Goal: Browse casually: Explore the website without a specific task or goal

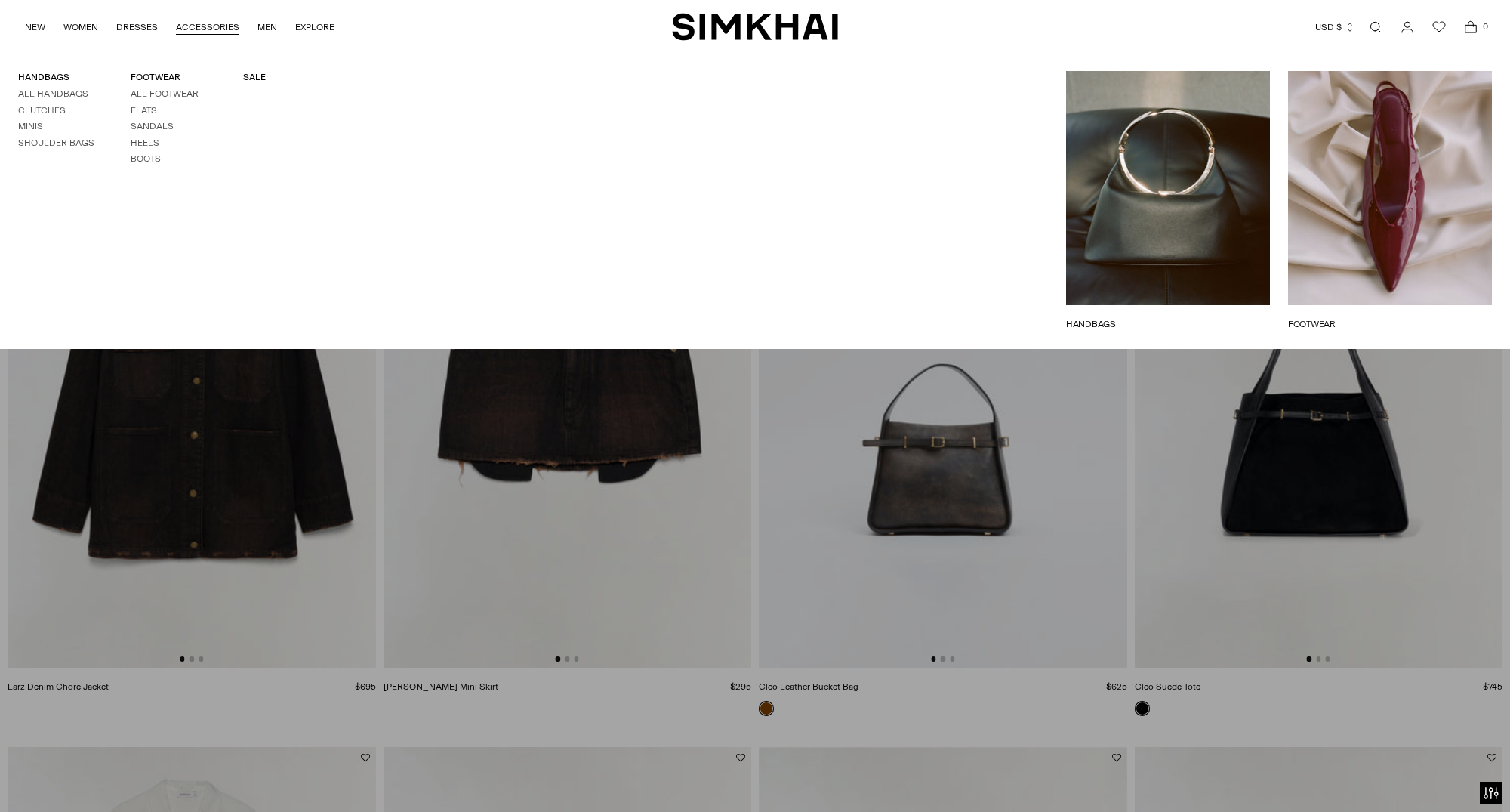
scroll to position [1975, 0]
click at [145, 141] on link "Heels" at bounding box center [145, 142] width 29 height 10
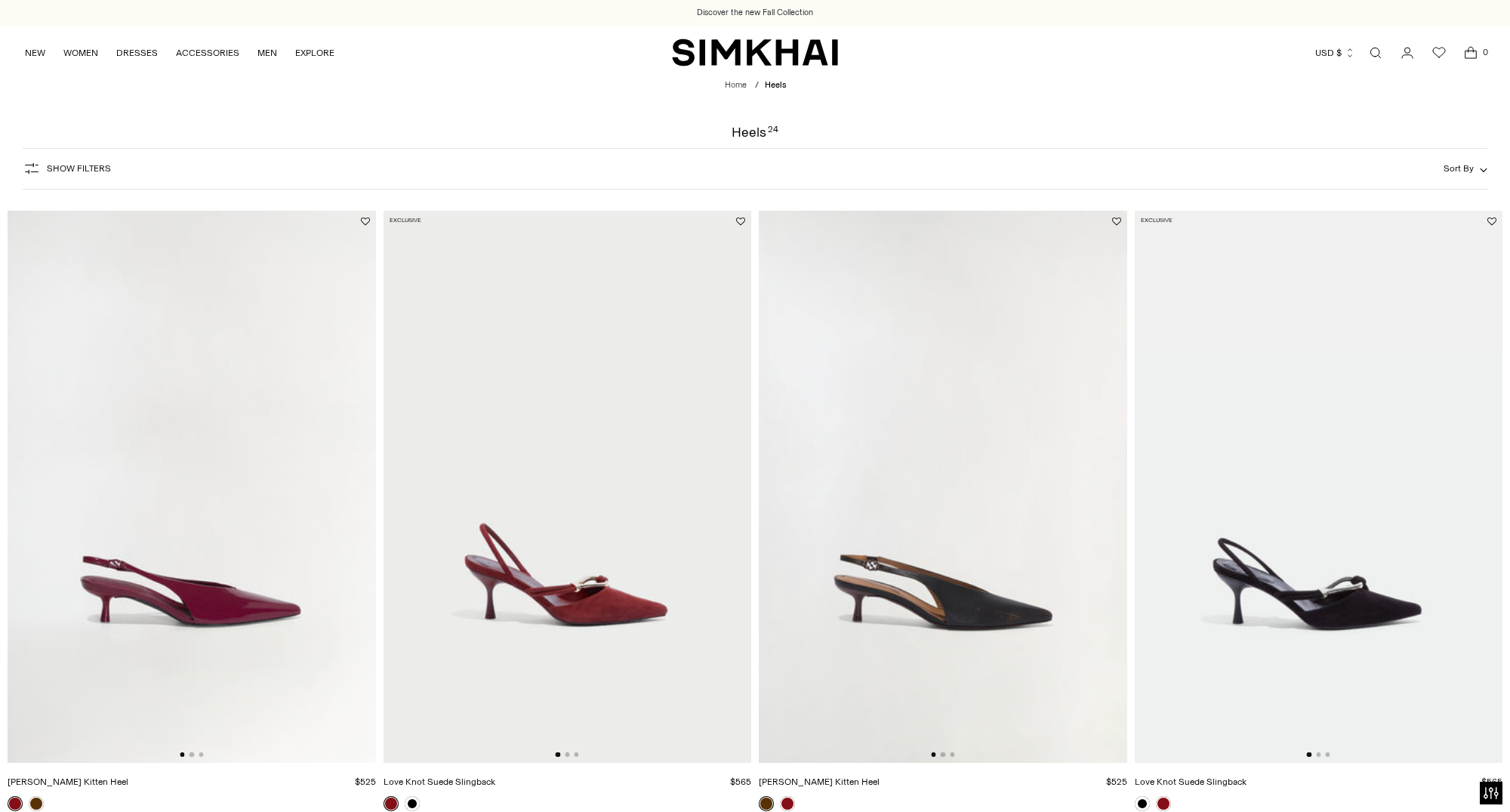
click at [128, 556] on img at bounding box center [192, 486] width 369 height 552
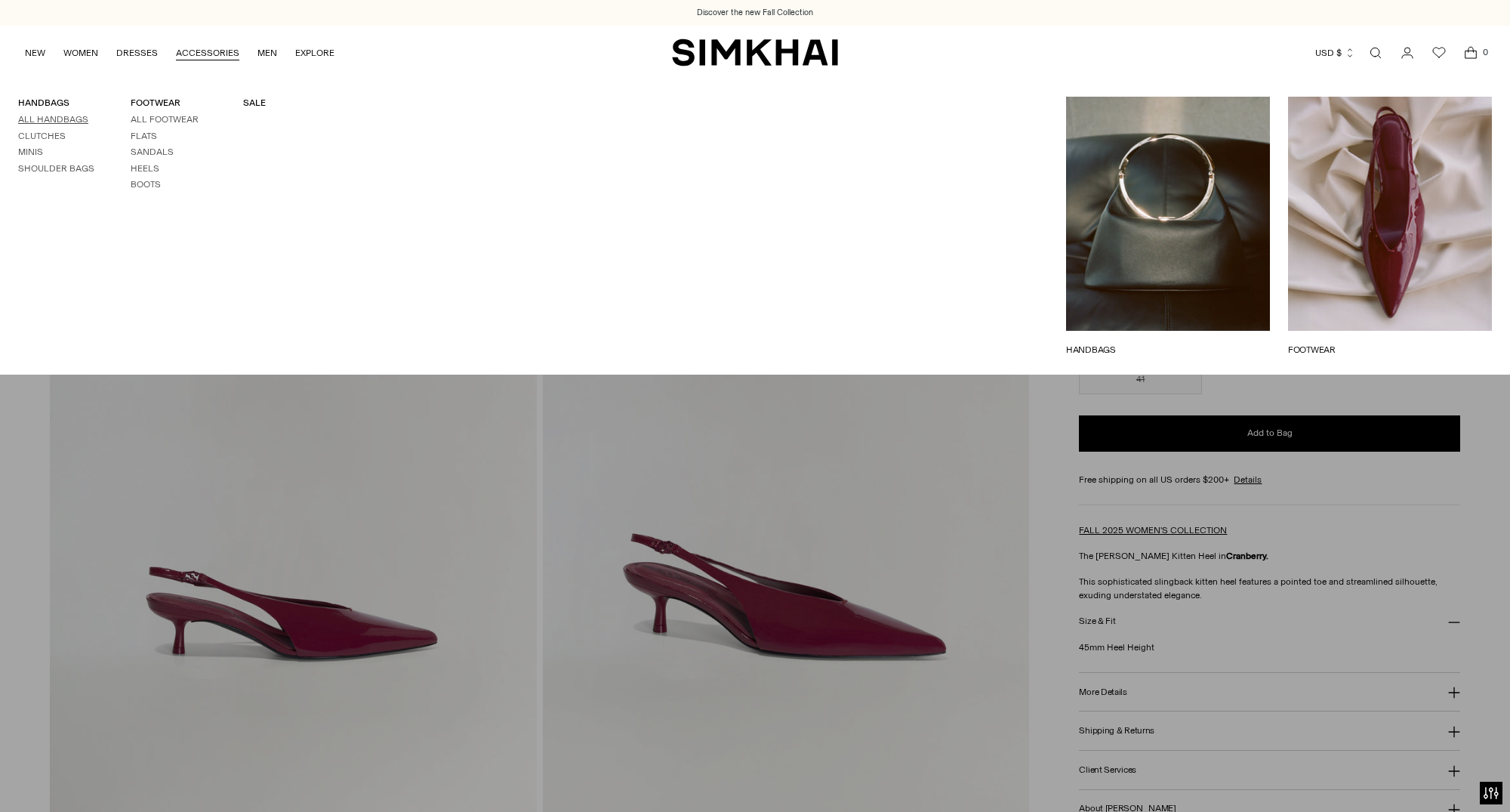
click at [63, 119] on link "All Handbags" at bounding box center [53, 119] width 70 height 10
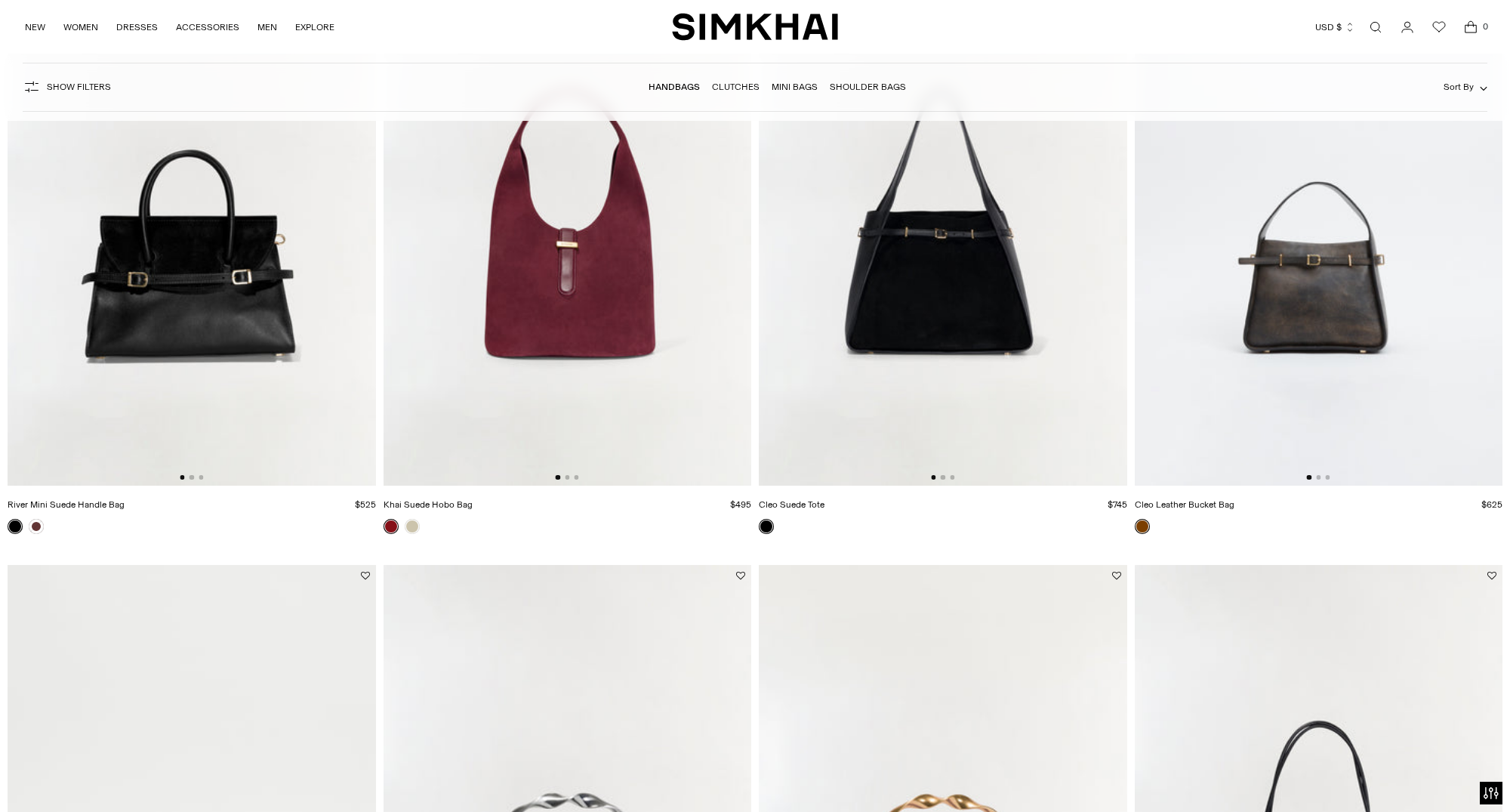
scroll to position [902, 0]
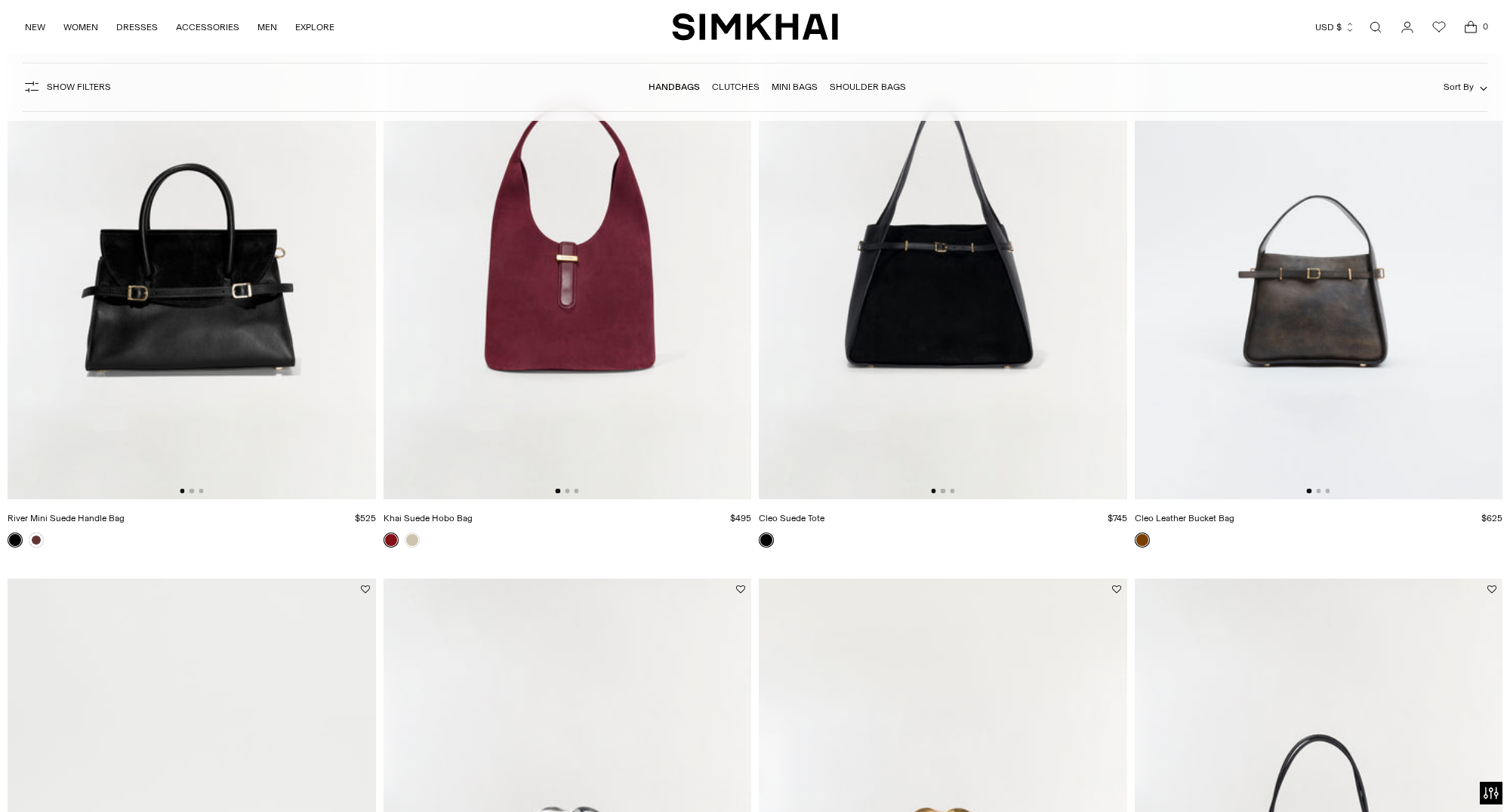
click at [531, 369] on img at bounding box center [568, 223] width 369 height 552
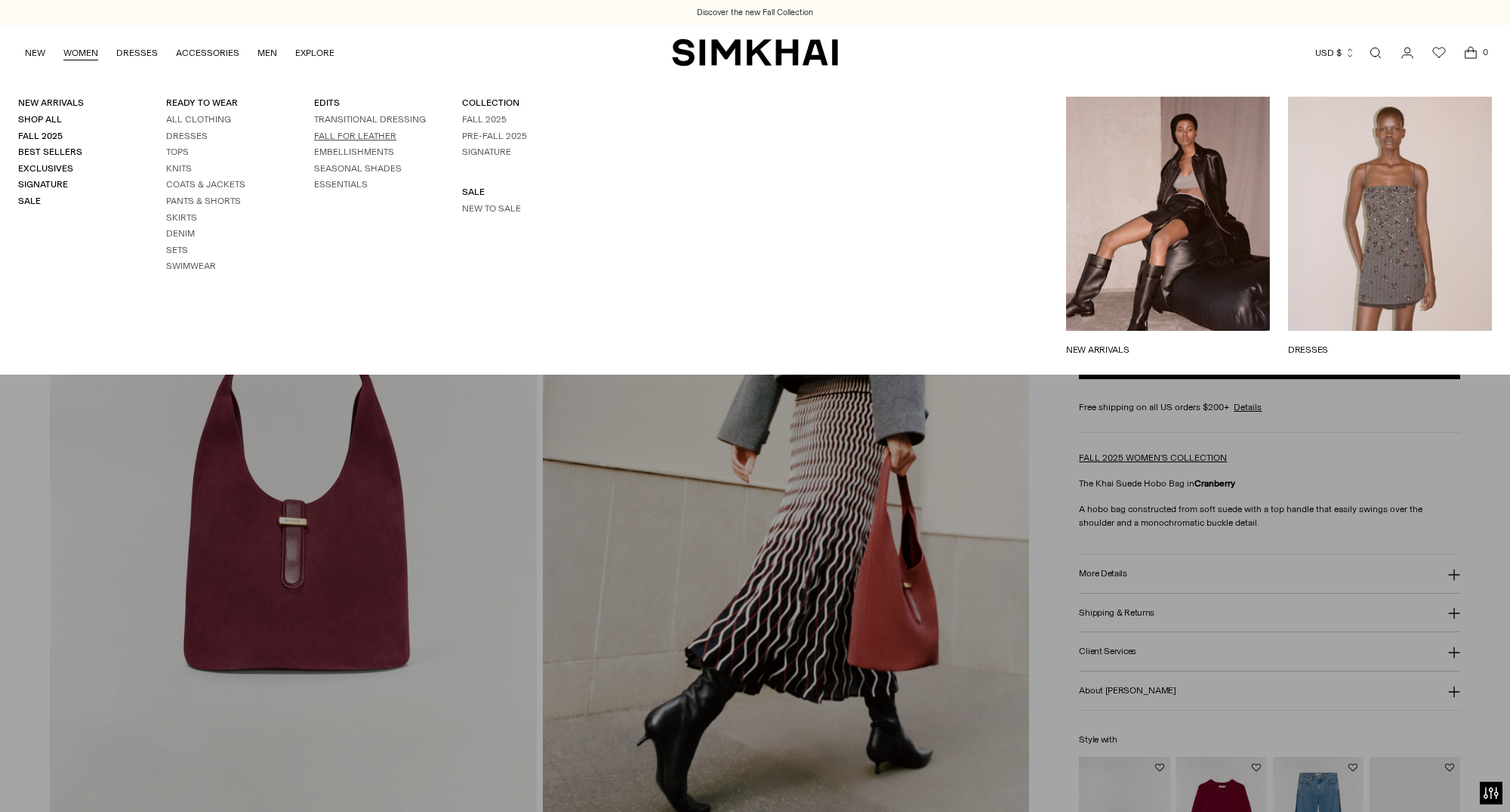
click at [348, 130] on link "FALL FOR LEATHER" at bounding box center [355, 136] width 82 height 10
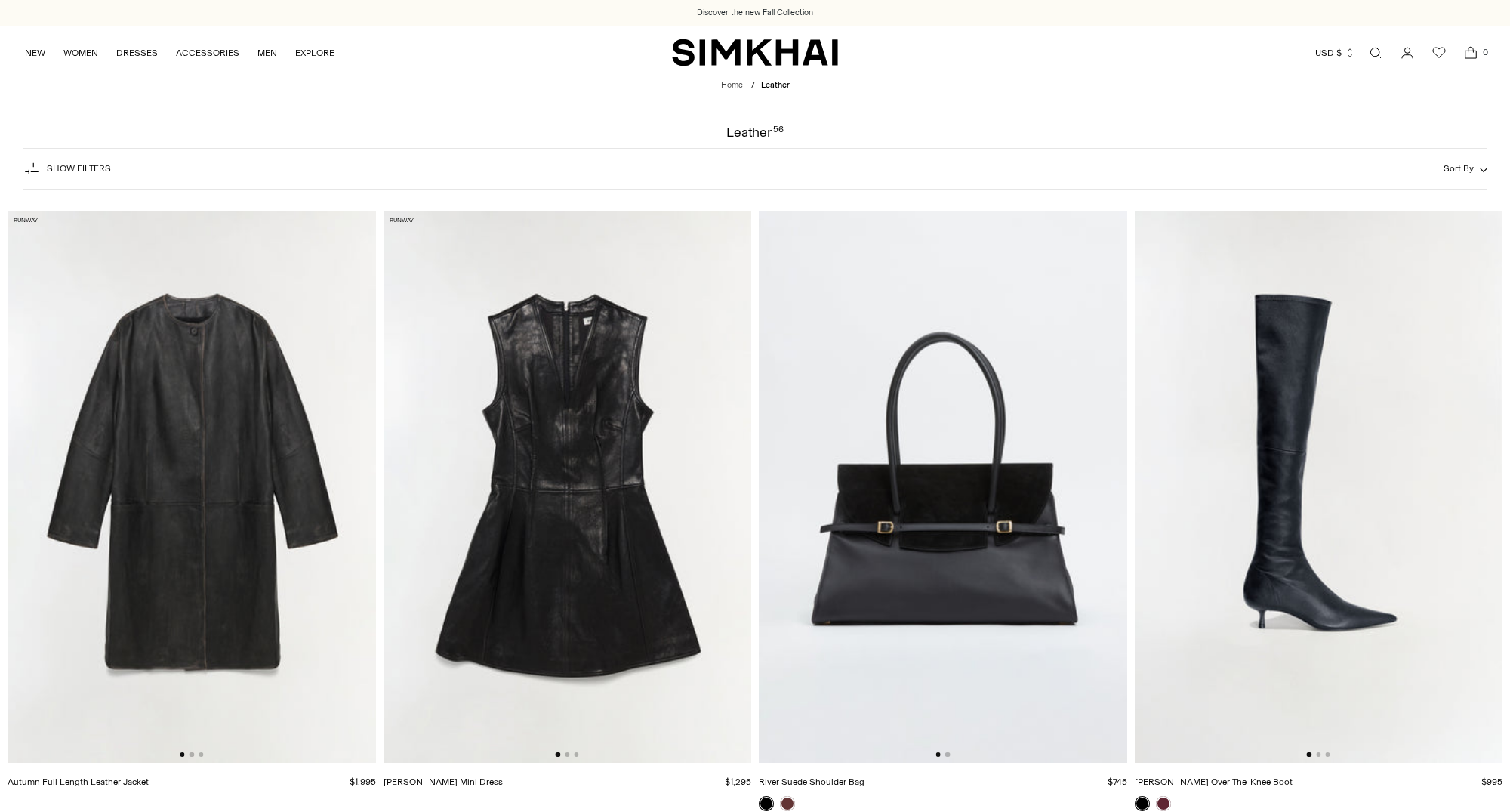
click at [199, 560] on img at bounding box center [192, 486] width 369 height 552
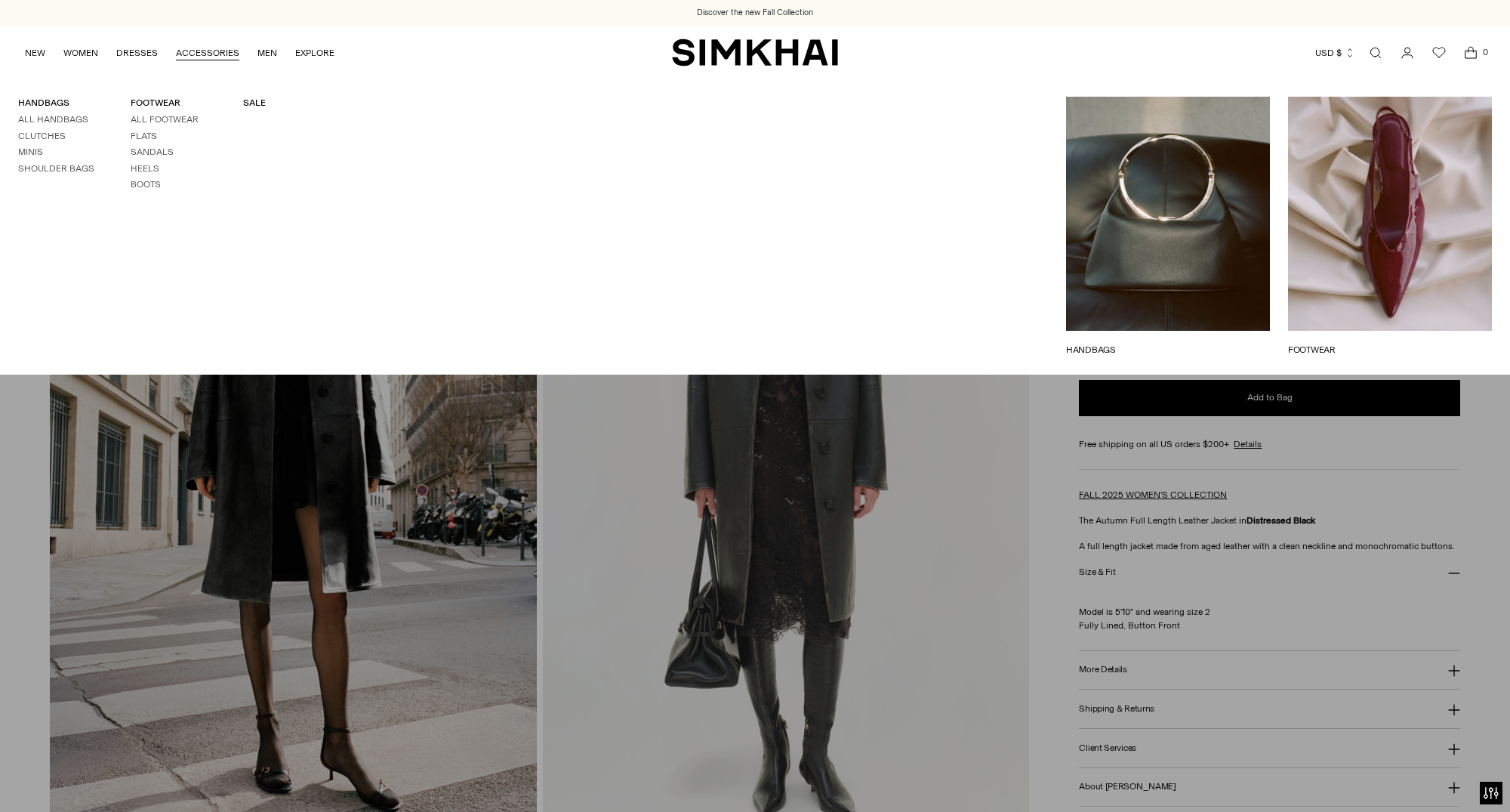
click at [212, 81] on div "HANDBAGS All Handbags Clutches Minis Shoulder Bags FOOTWEAR All Footwear Flats …" at bounding box center [225, 226] width 450 height 296
click at [54, 116] on link "All Handbags" at bounding box center [53, 119] width 70 height 10
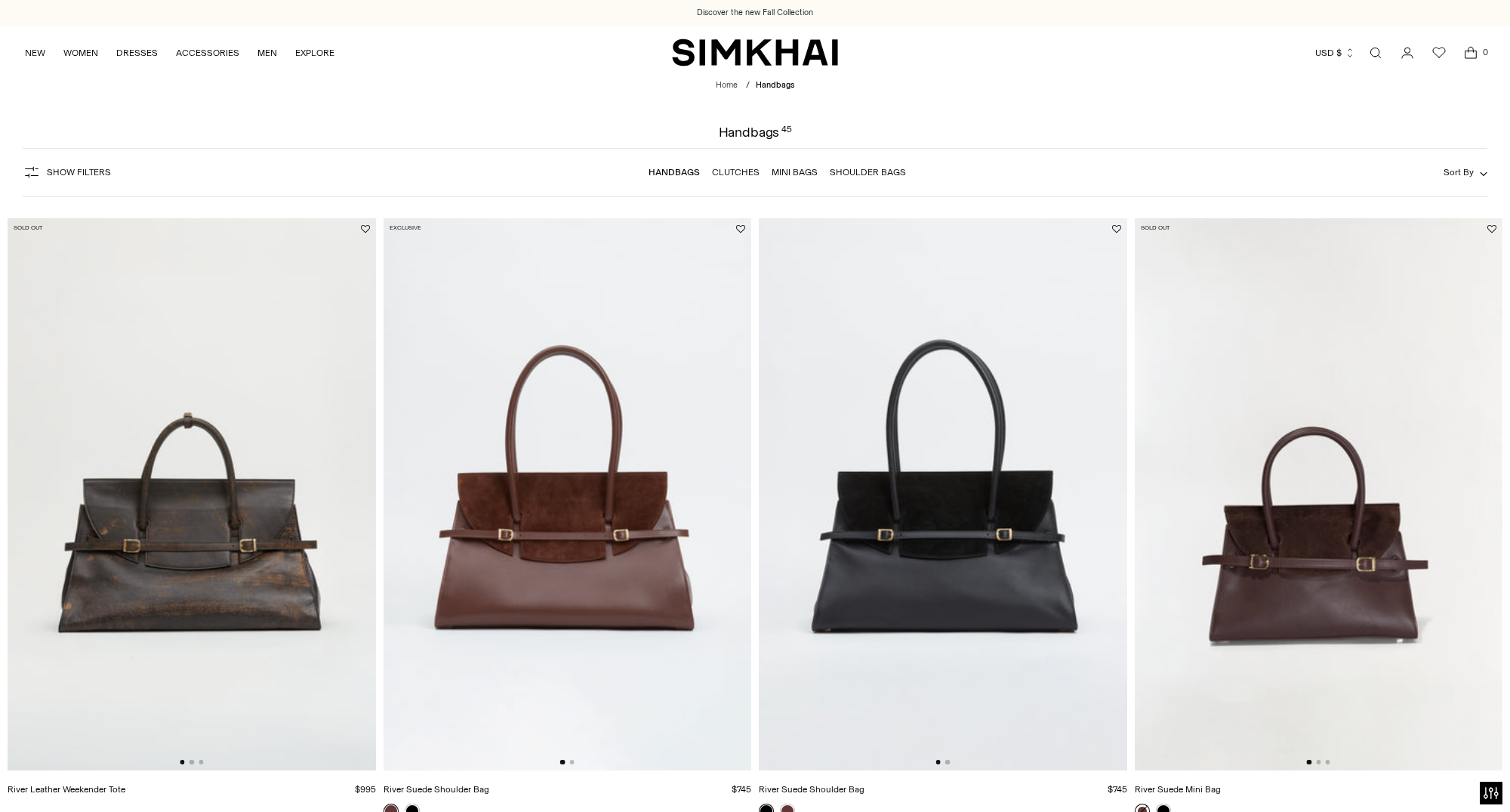
click at [193, 571] on img at bounding box center [192, 494] width 369 height 552
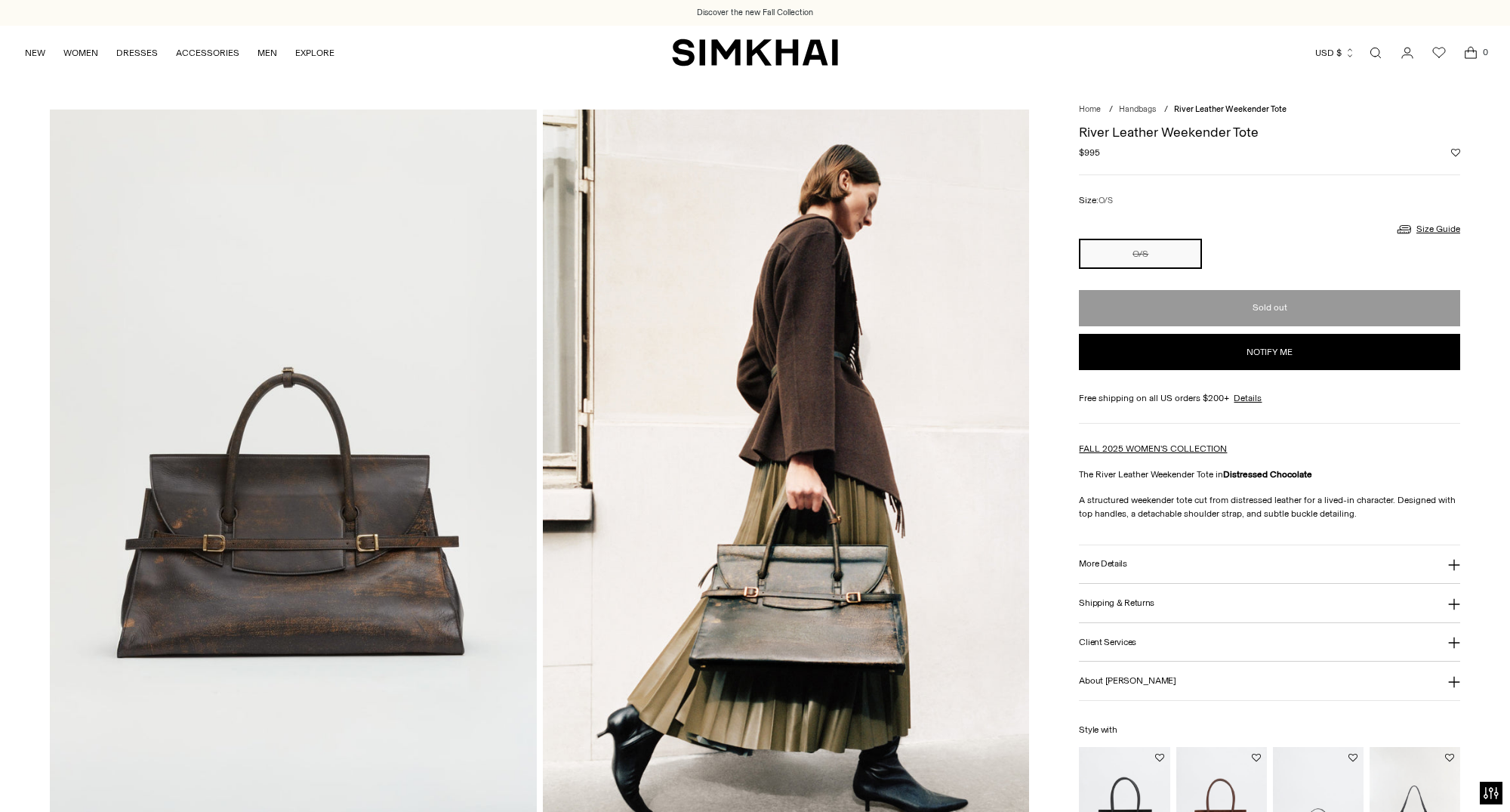
click at [1376, 56] on link "Open search modal" at bounding box center [1375, 52] width 30 height 30
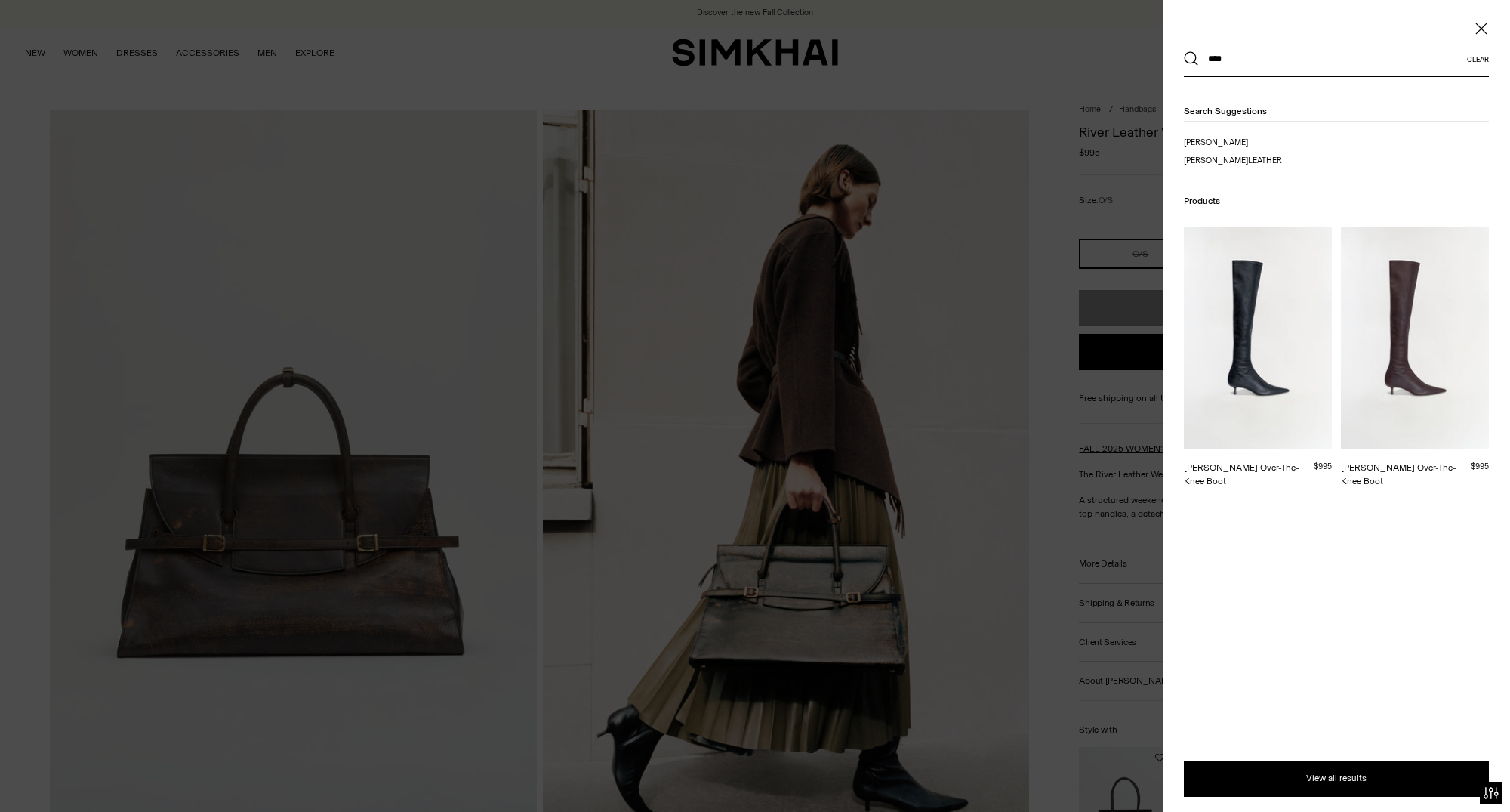
type input "****"
click at [1254, 380] on img at bounding box center [1258, 338] width 148 height 222
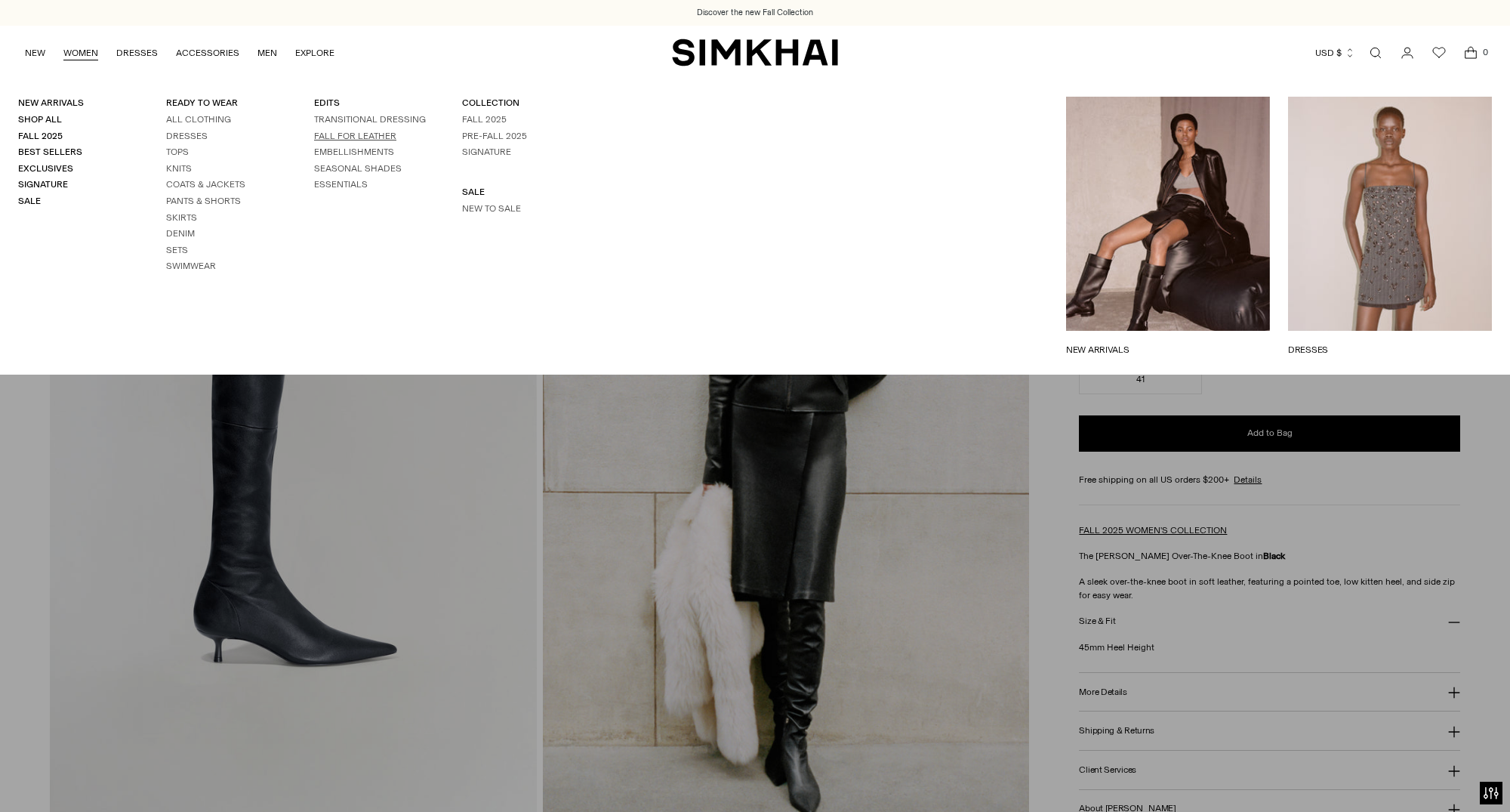
click at [341, 137] on link "FALL FOR LEATHER" at bounding box center [355, 136] width 82 height 10
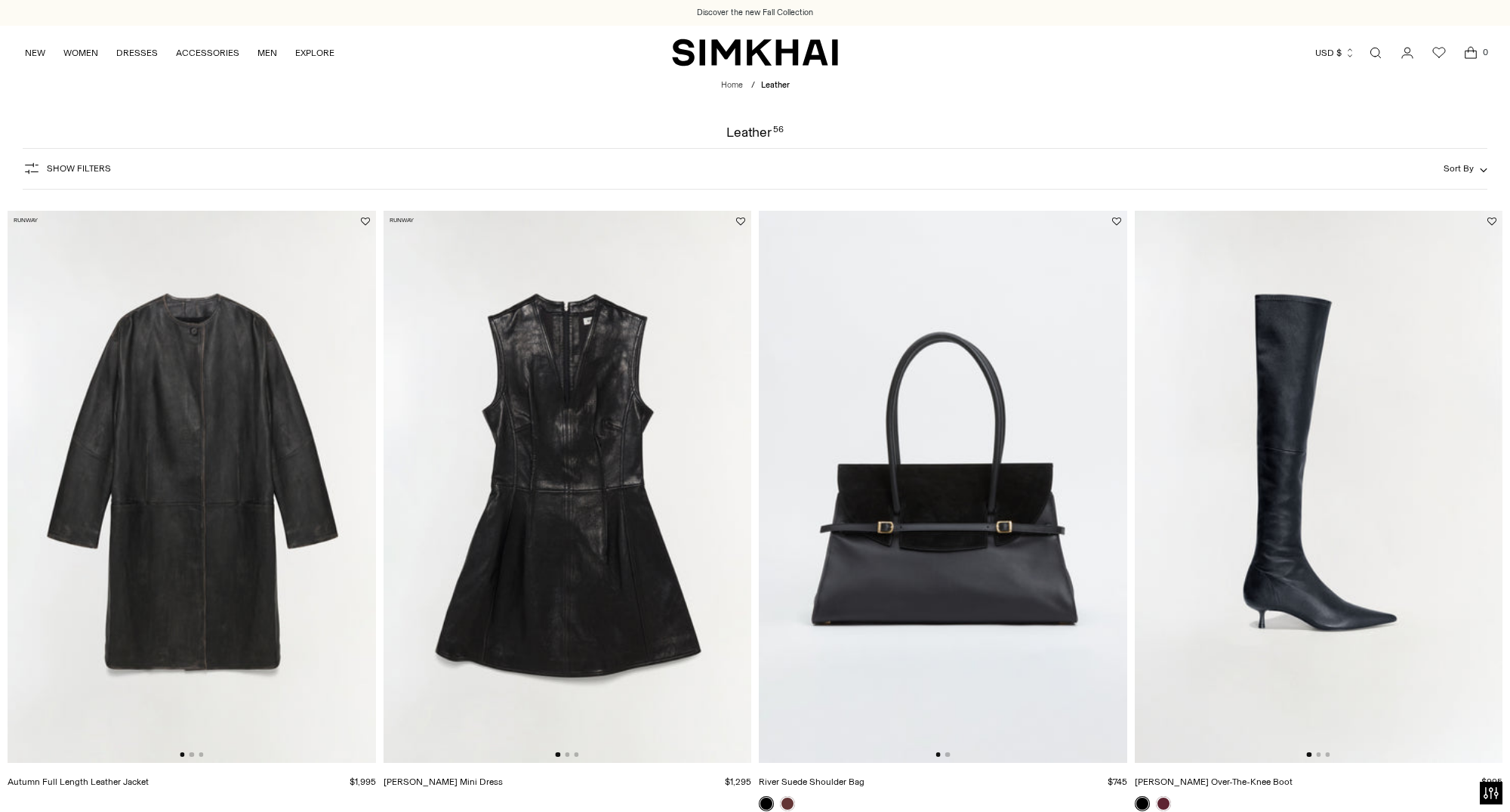
click at [491, 431] on img at bounding box center [568, 486] width 369 height 552
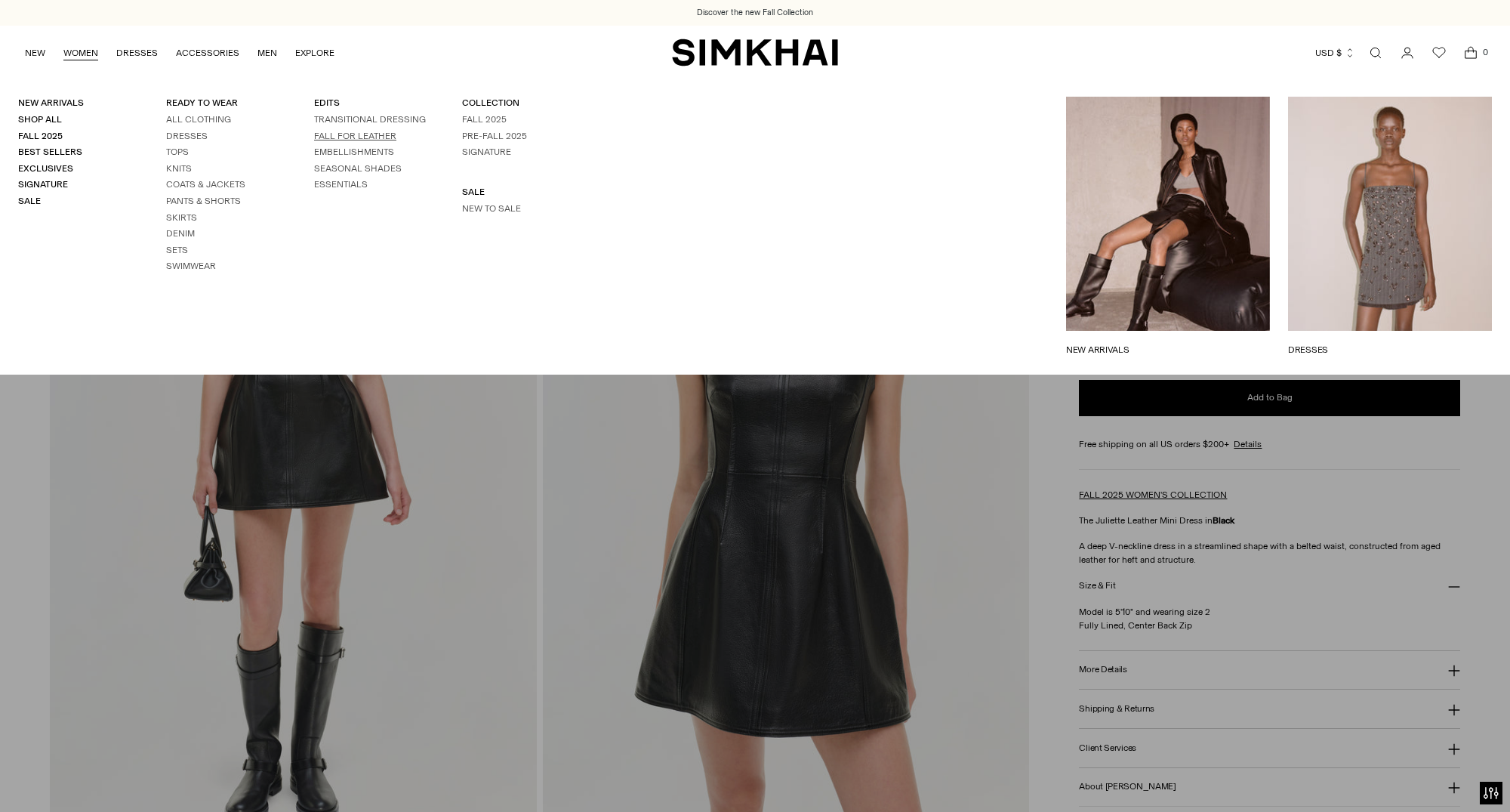
click at [333, 130] on link "FALL FOR LEATHER" at bounding box center [355, 136] width 82 height 10
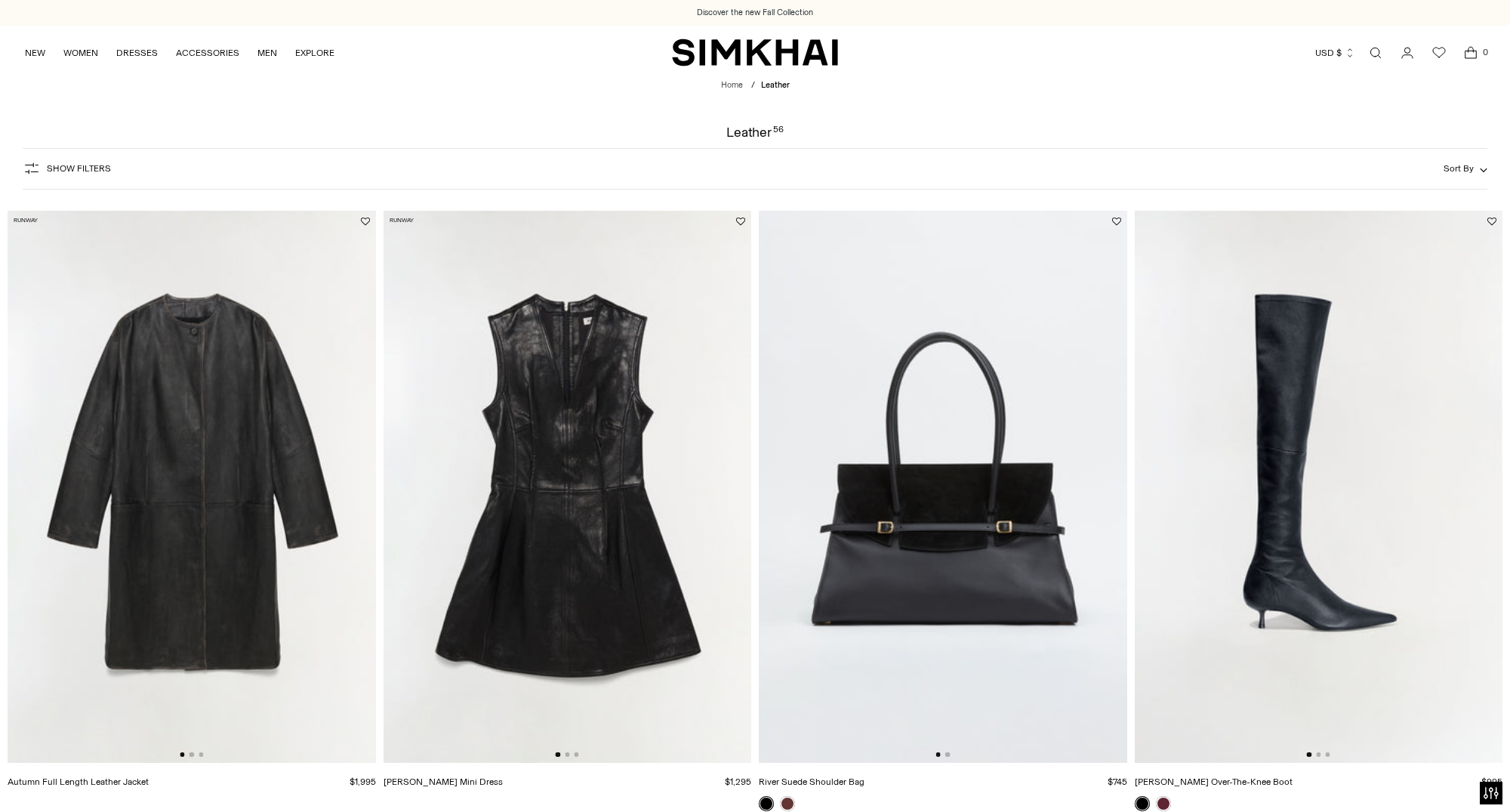
click at [522, 365] on img at bounding box center [568, 486] width 369 height 552
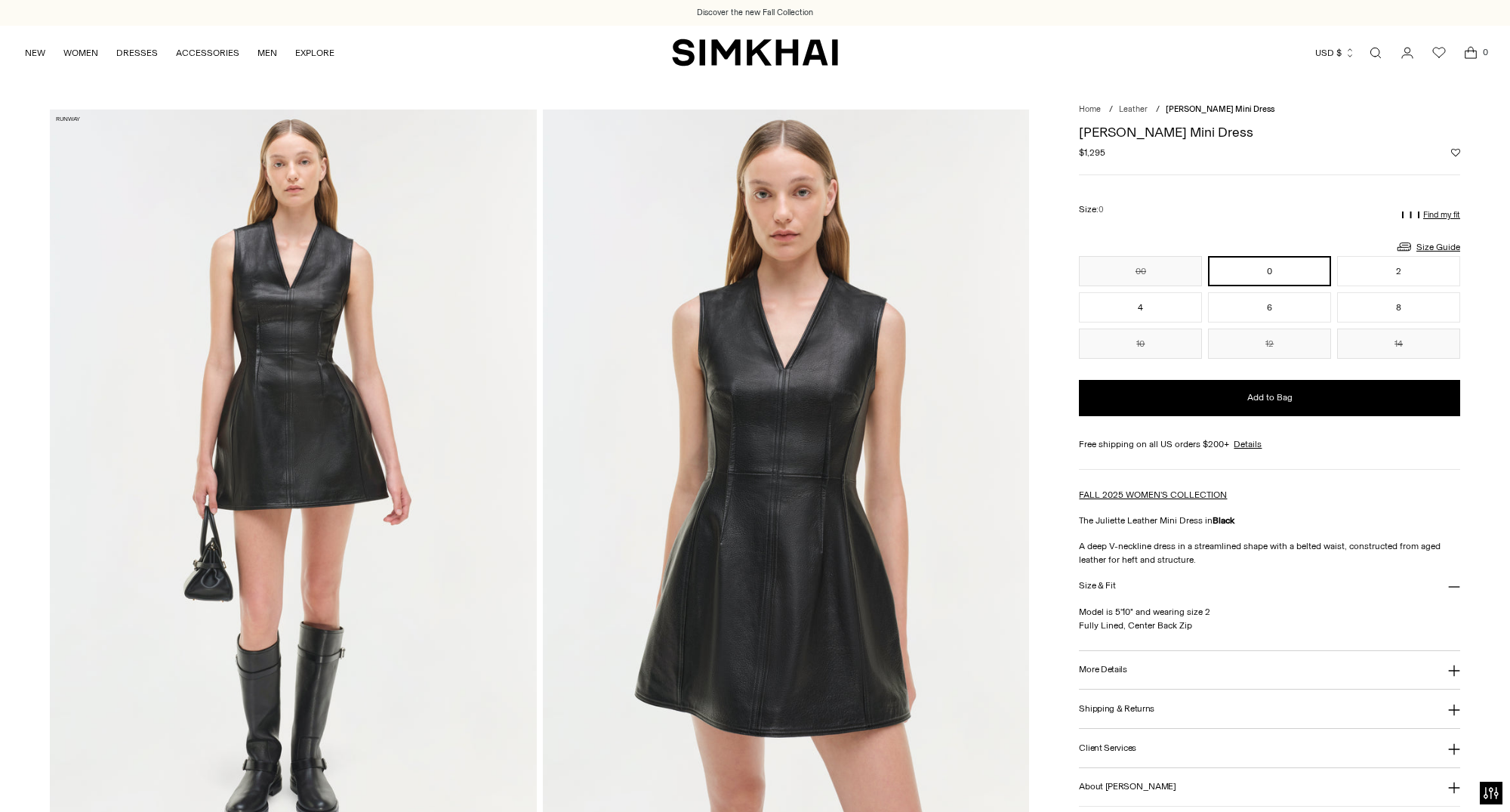
click at [1379, 55] on link "Open search modal" at bounding box center [1375, 52] width 30 height 30
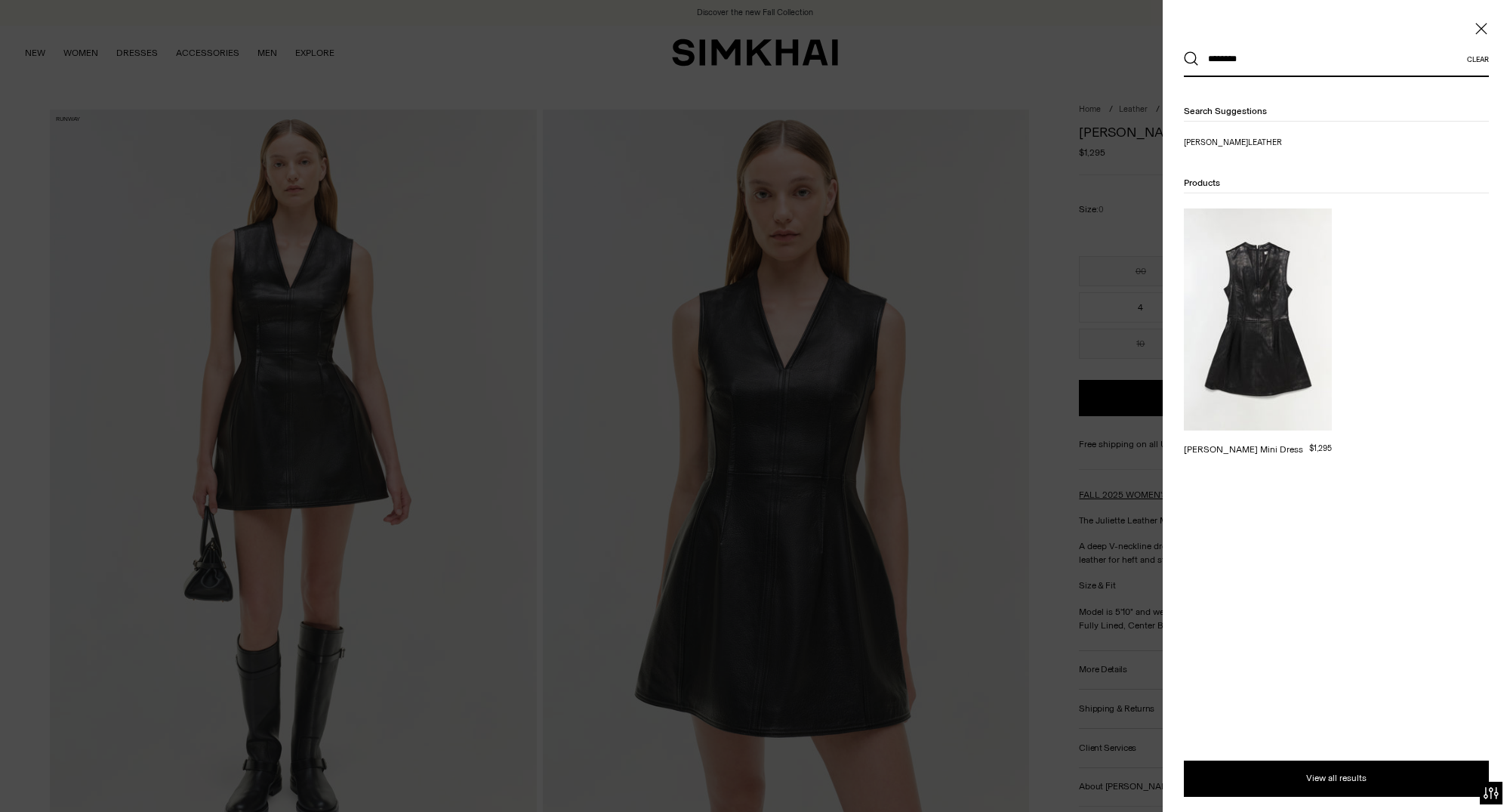
type input "********"
click at [1286, 287] on img at bounding box center [1258, 319] width 148 height 222
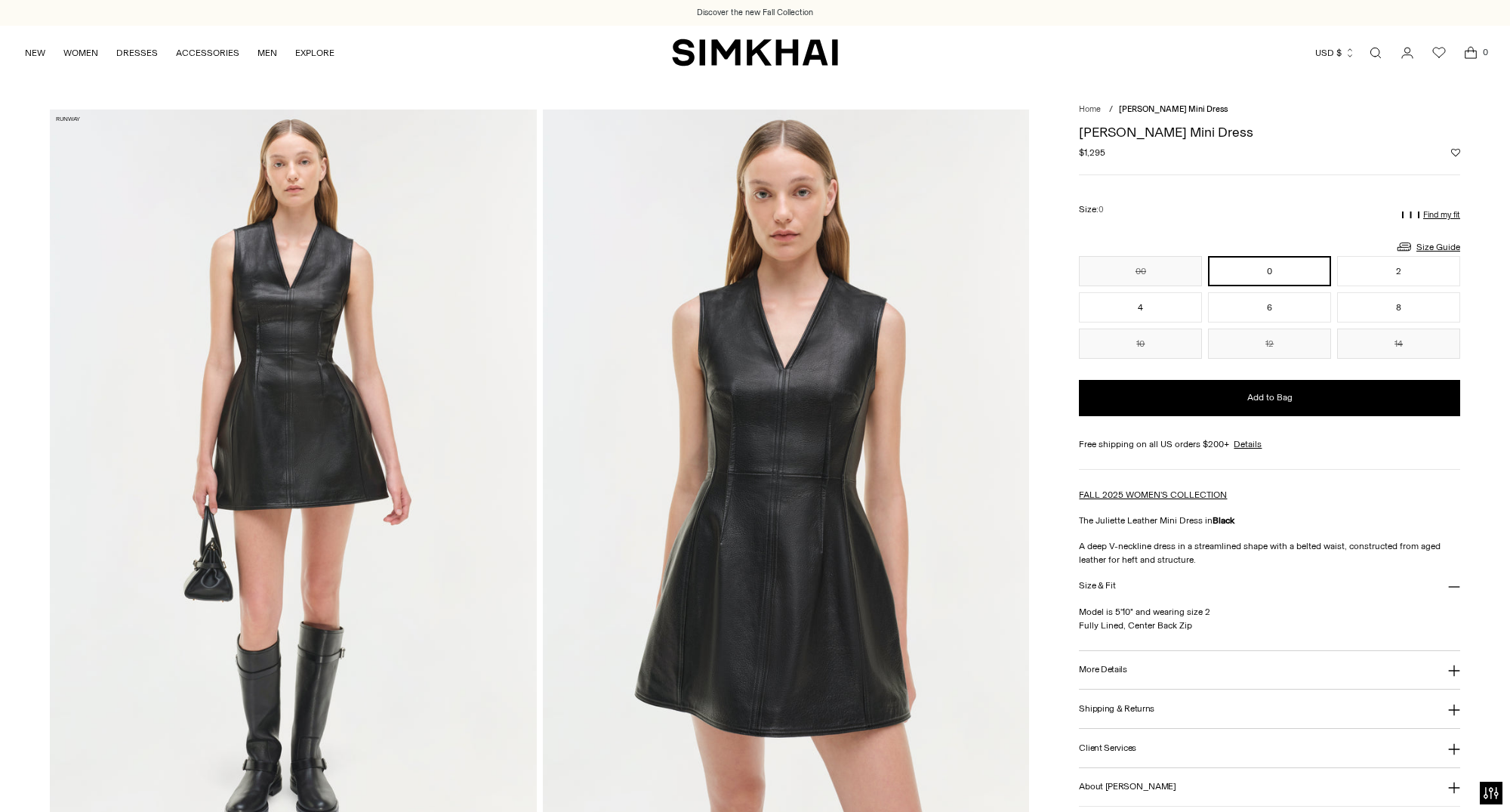
click at [1376, 49] on link "Open search modal" at bounding box center [1375, 52] width 30 height 30
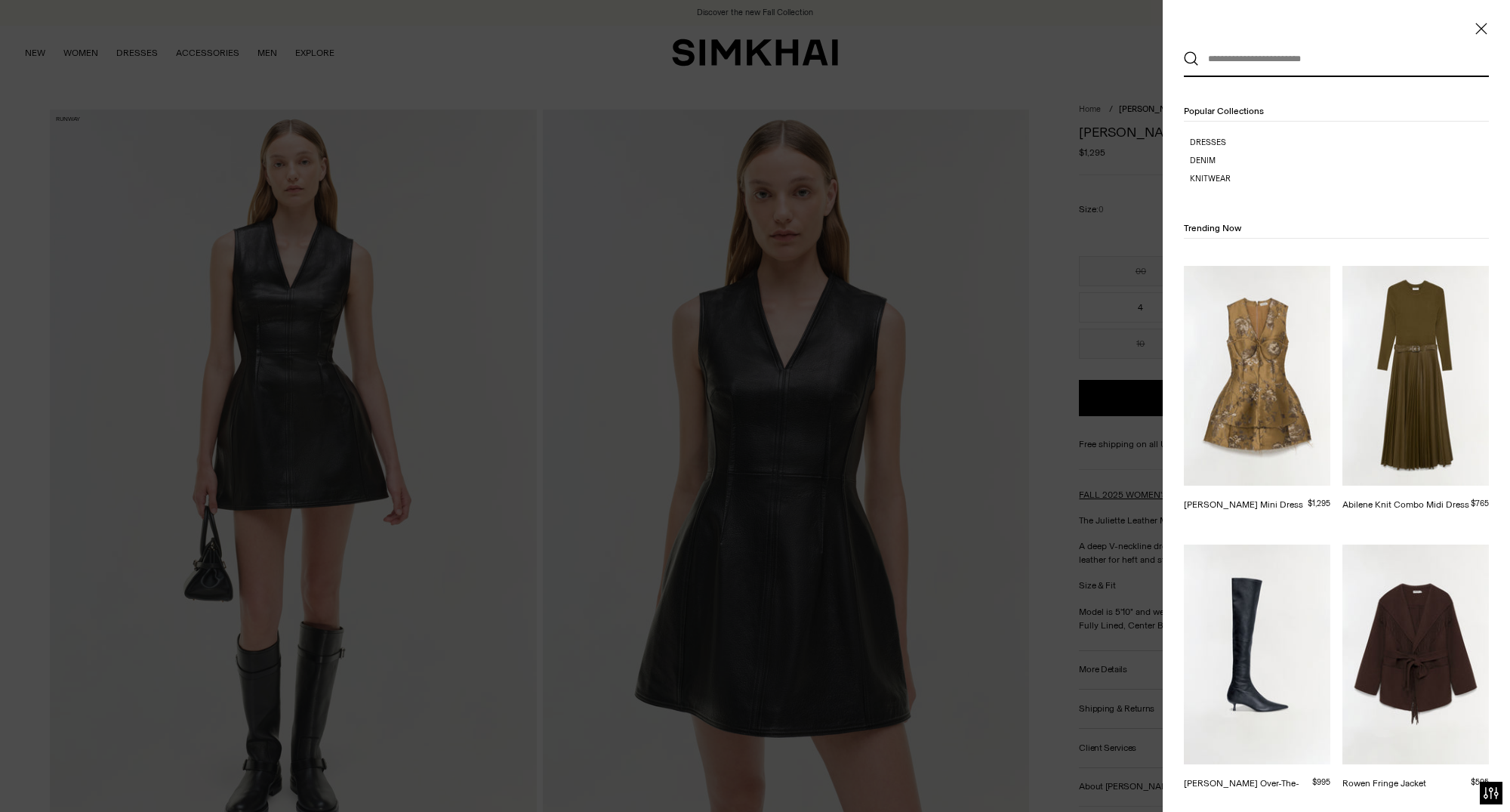
click at [1347, 71] on input "text" at bounding box center [1333, 59] width 268 height 33
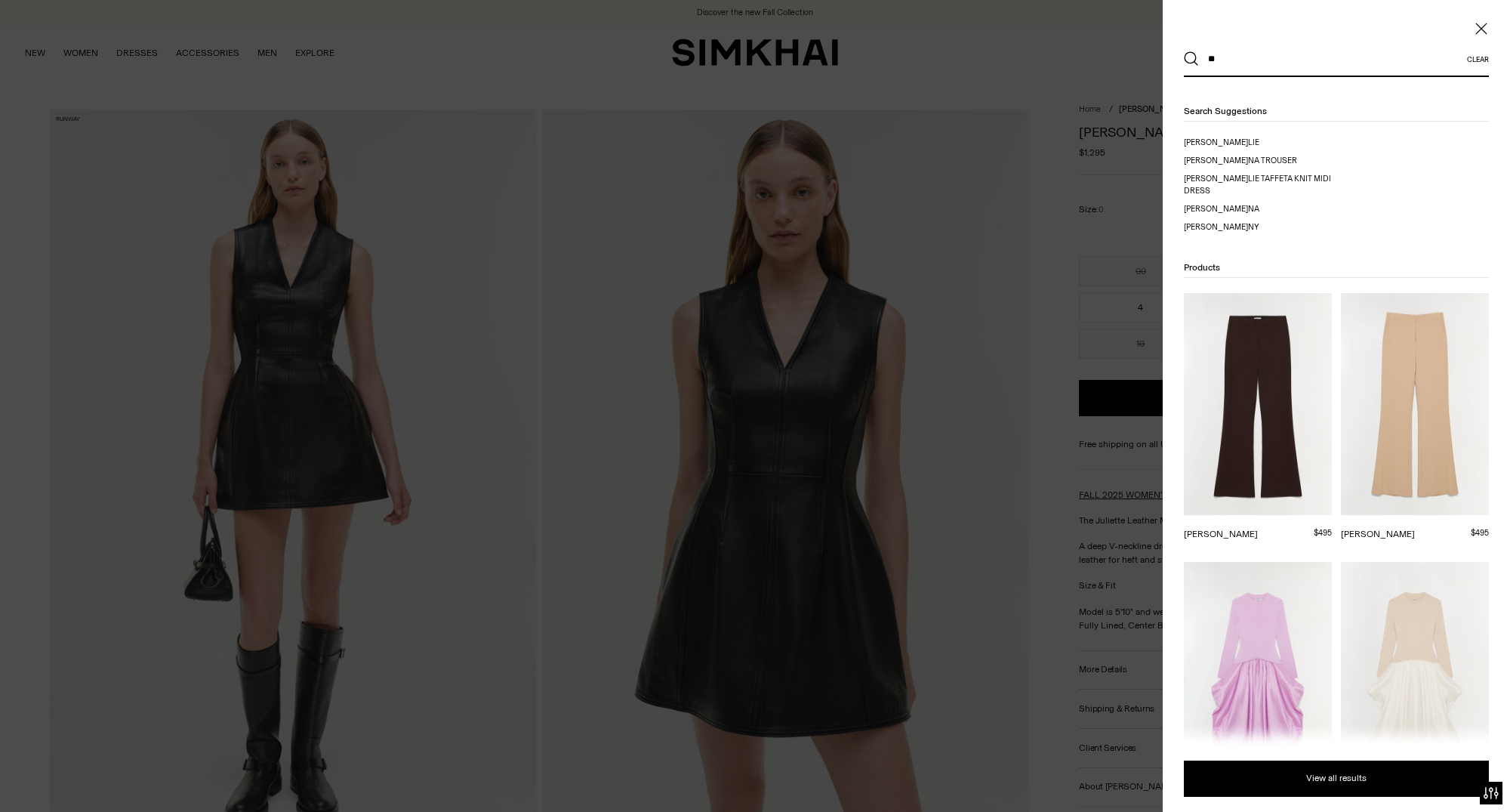
type input "*"
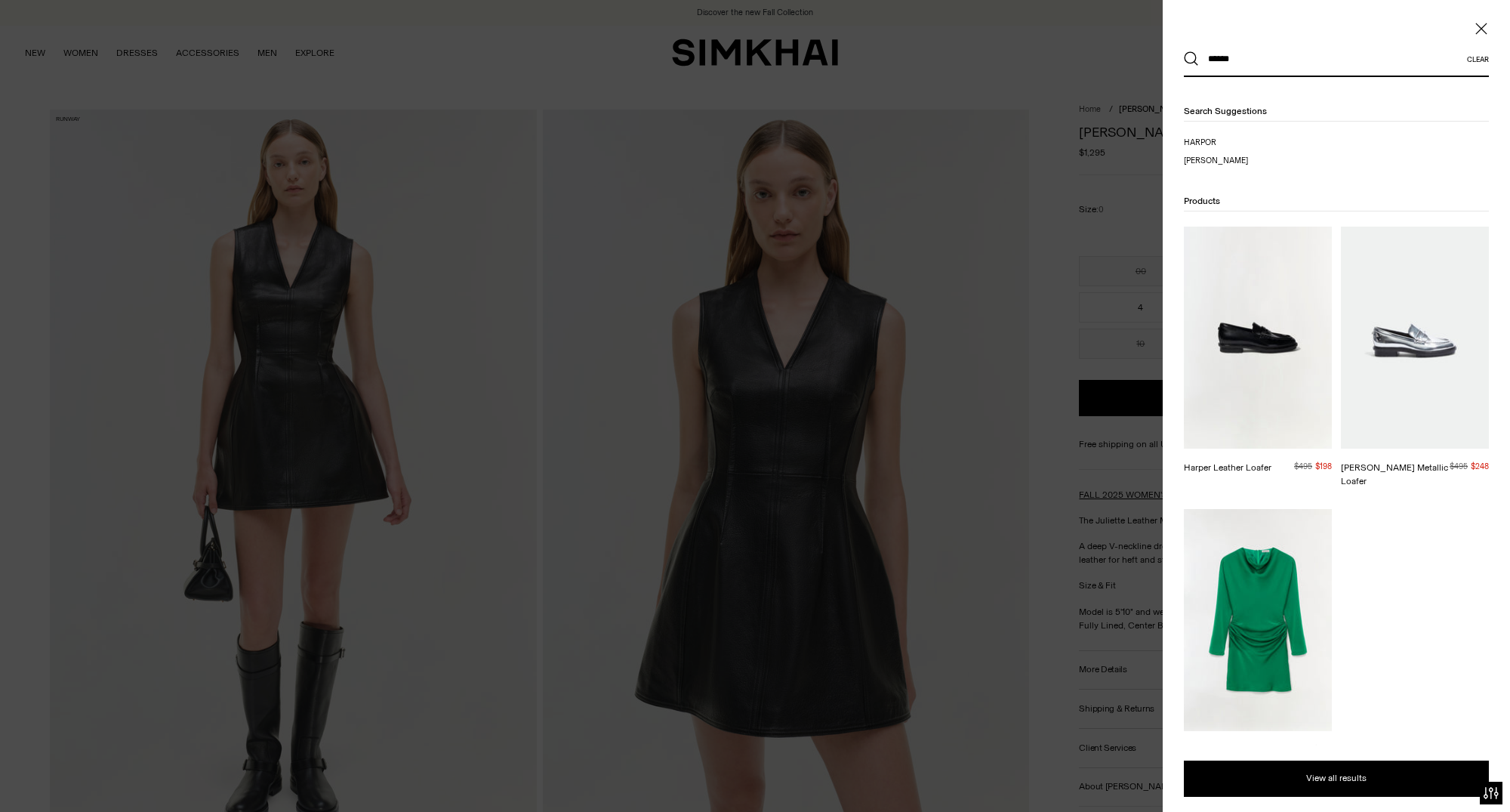
type input "******"
click at [1263, 661] on img at bounding box center [1258, 620] width 148 height 222
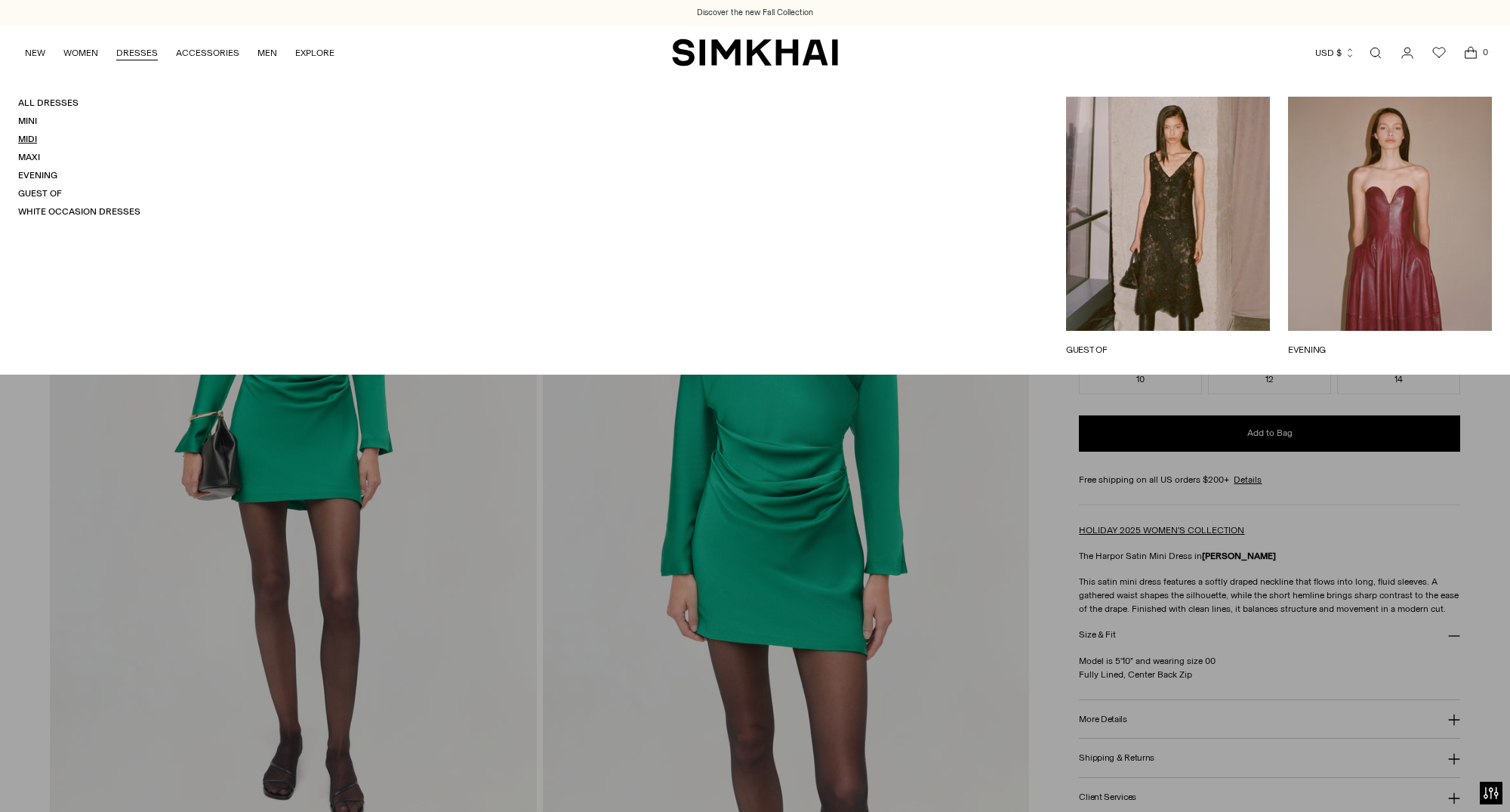
click at [34, 142] on link "Midi" at bounding box center [27, 139] width 19 height 10
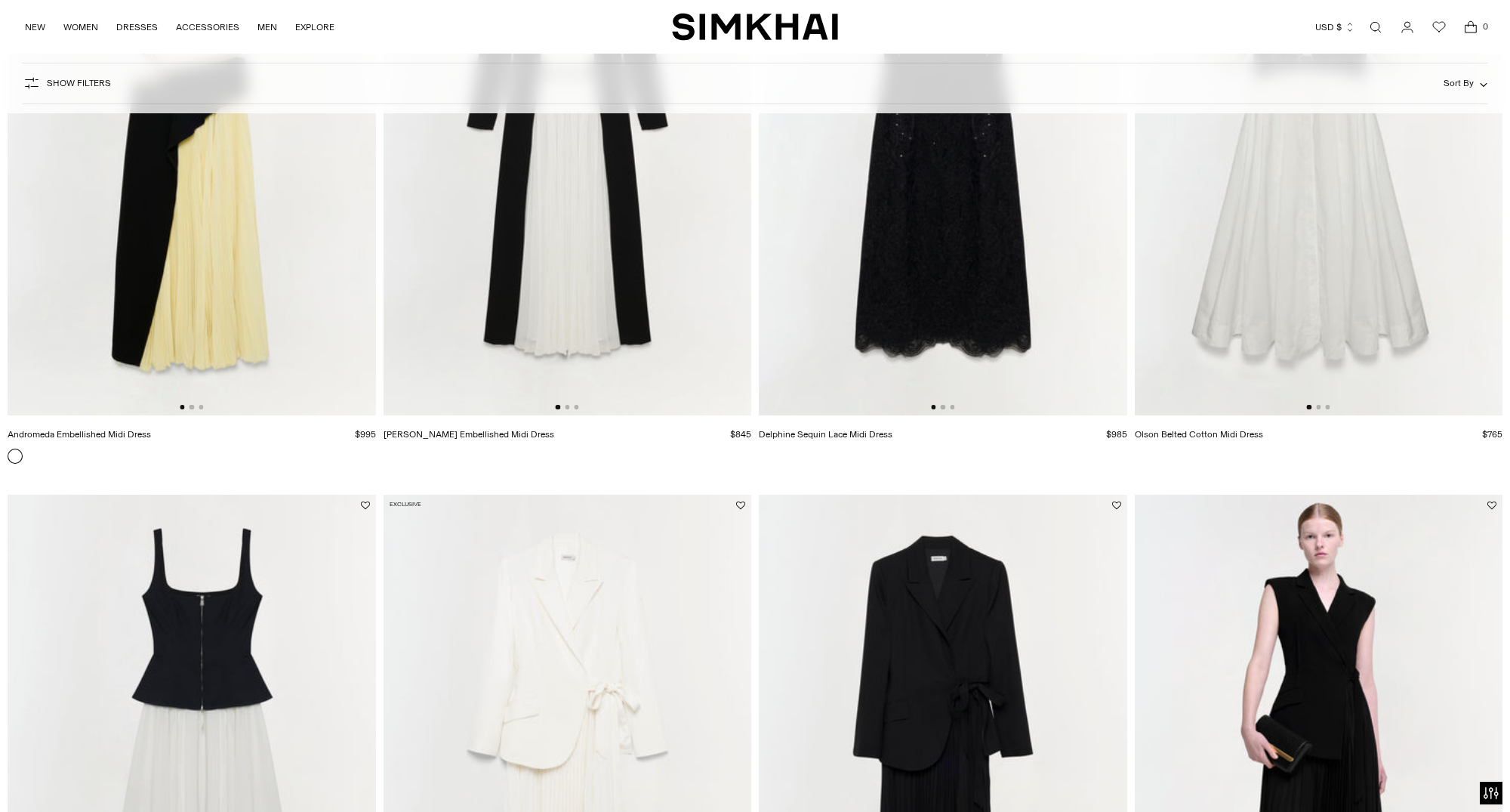
scroll to position [2693, 0]
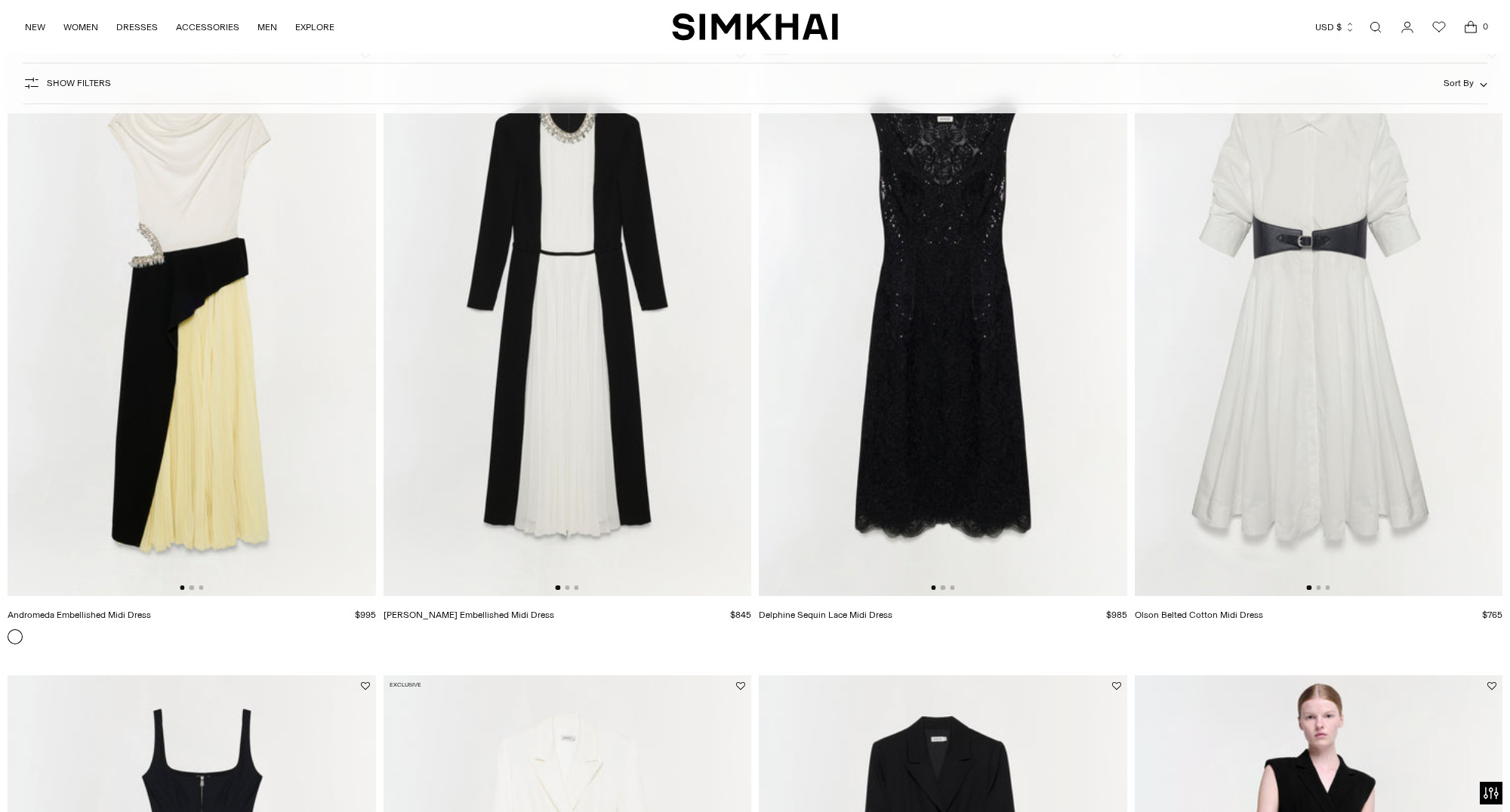
click at [917, 347] on img at bounding box center [944, 319] width 369 height 552
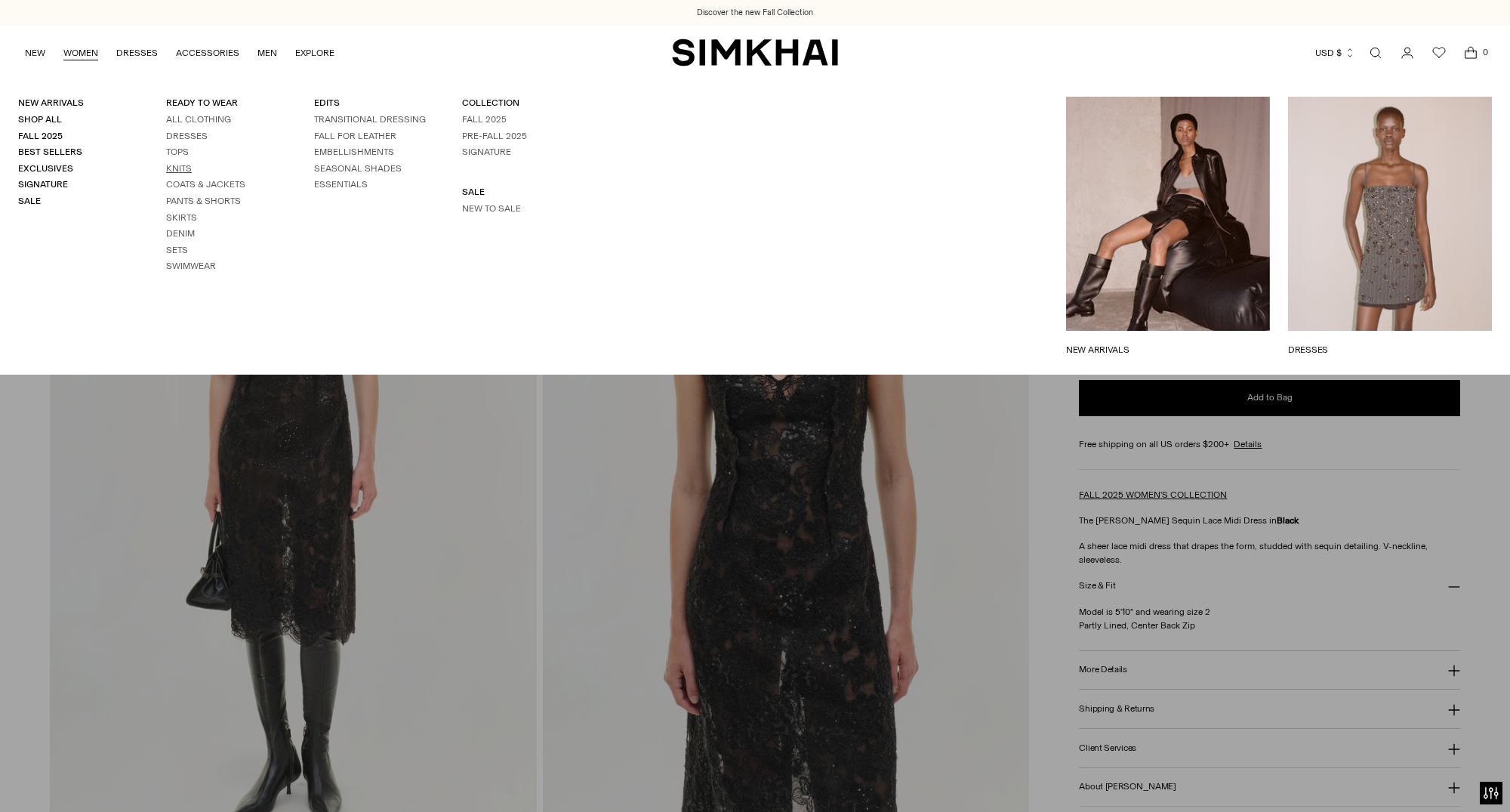
click at [177, 170] on link "Knits" at bounding box center [179, 168] width 26 height 10
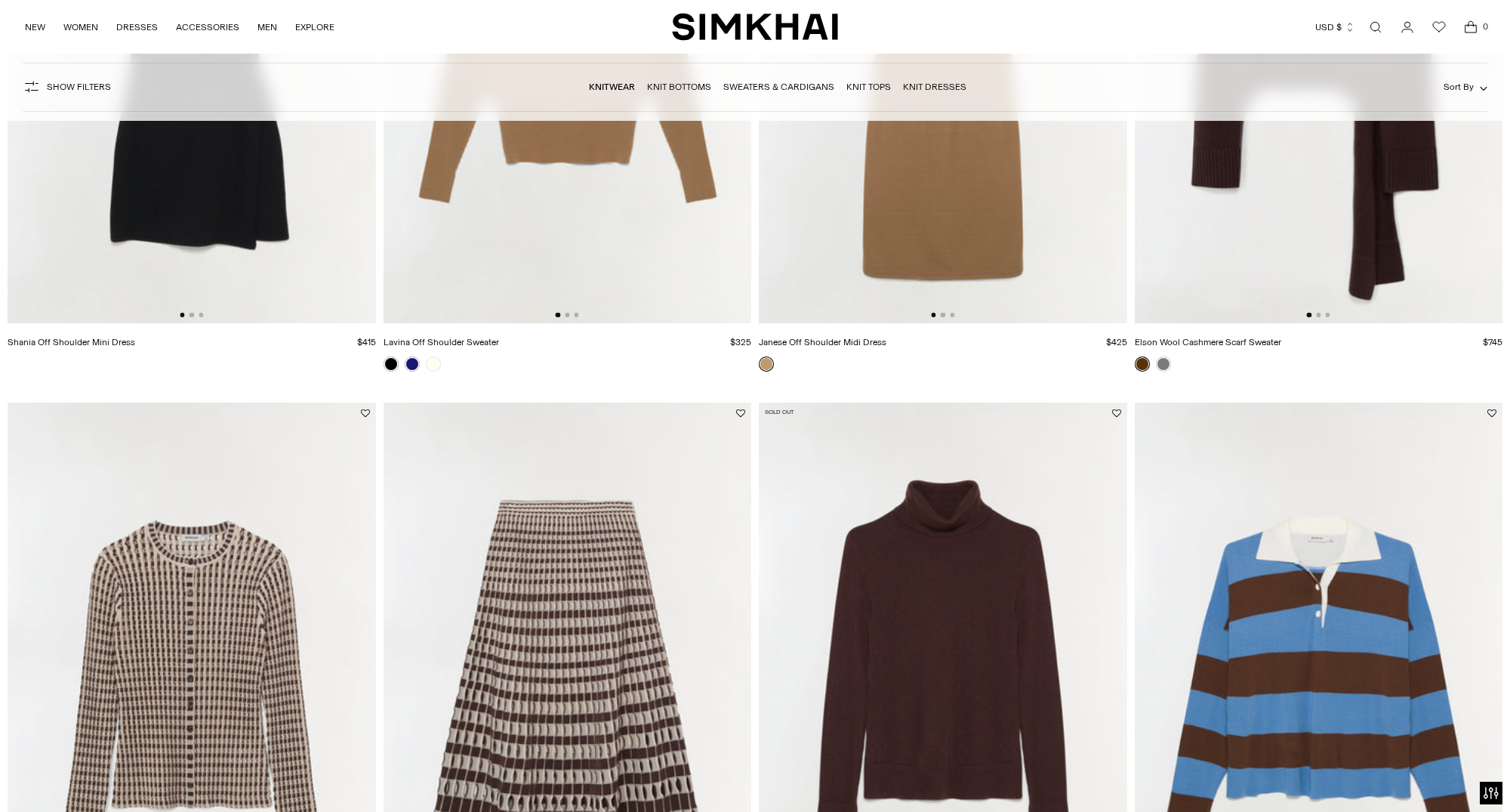
scroll to position [94, 0]
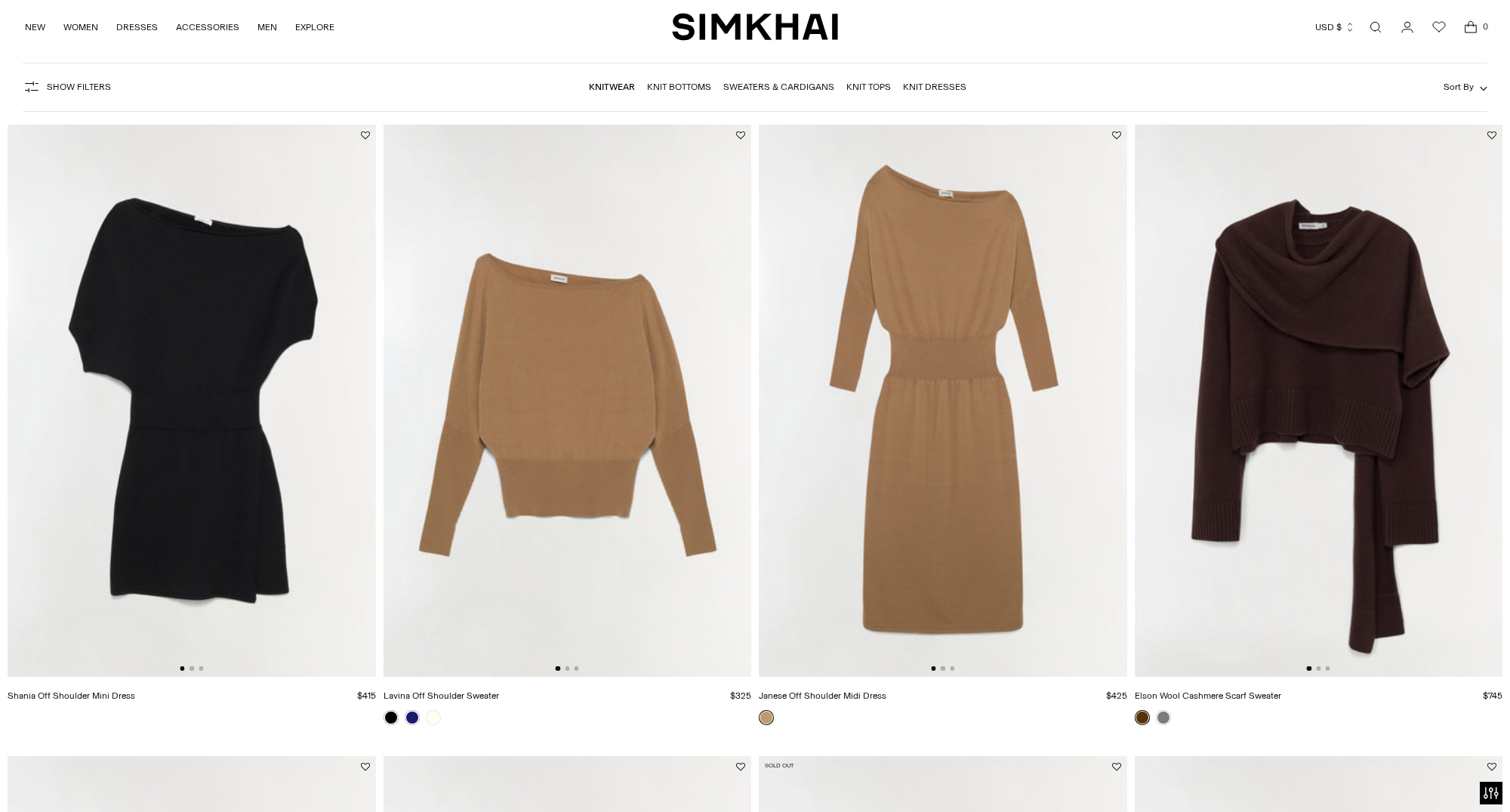
click at [1344, 420] on img at bounding box center [1320, 400] width 369 height 552
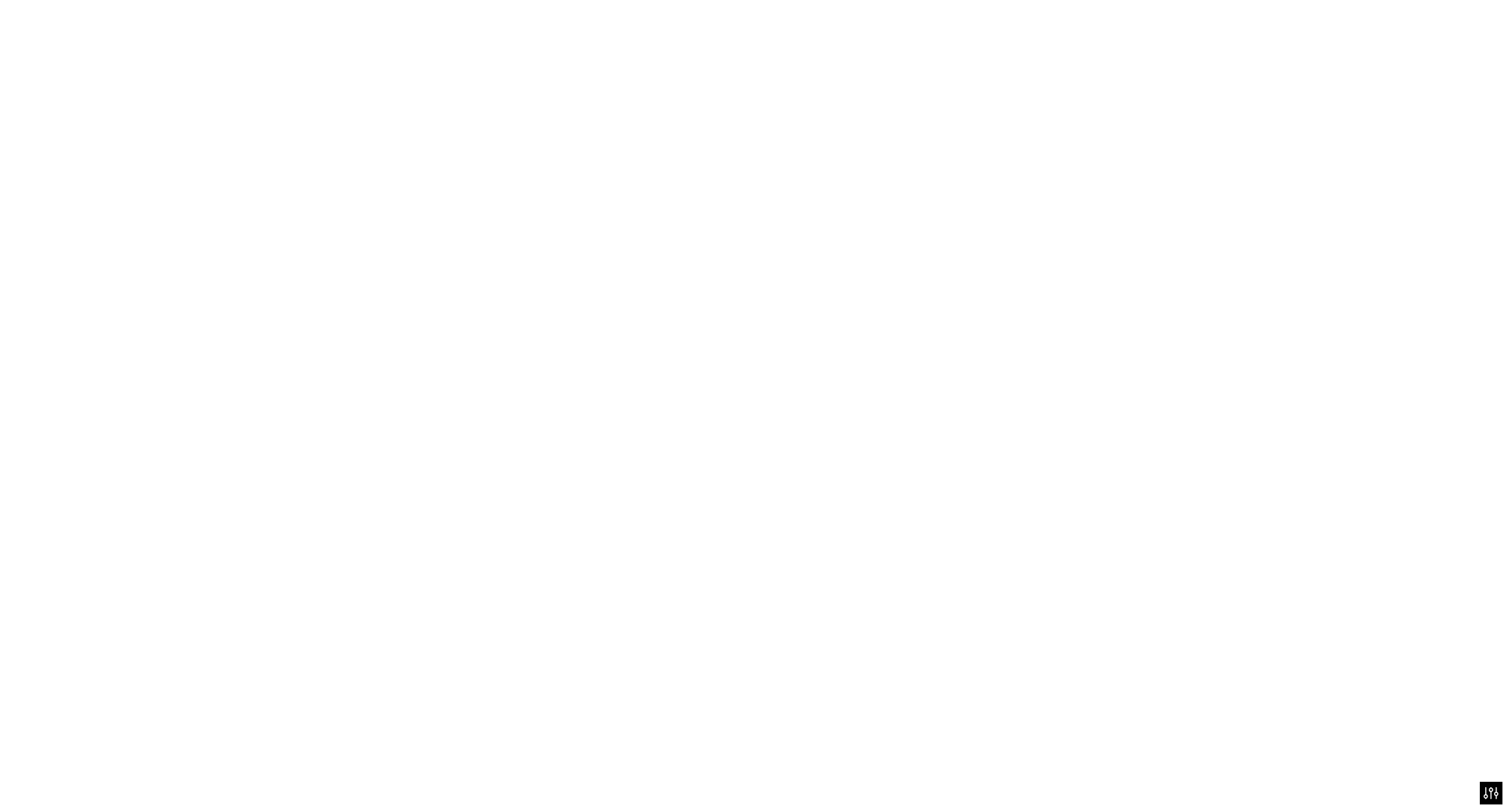
scroll to position [0, 368]
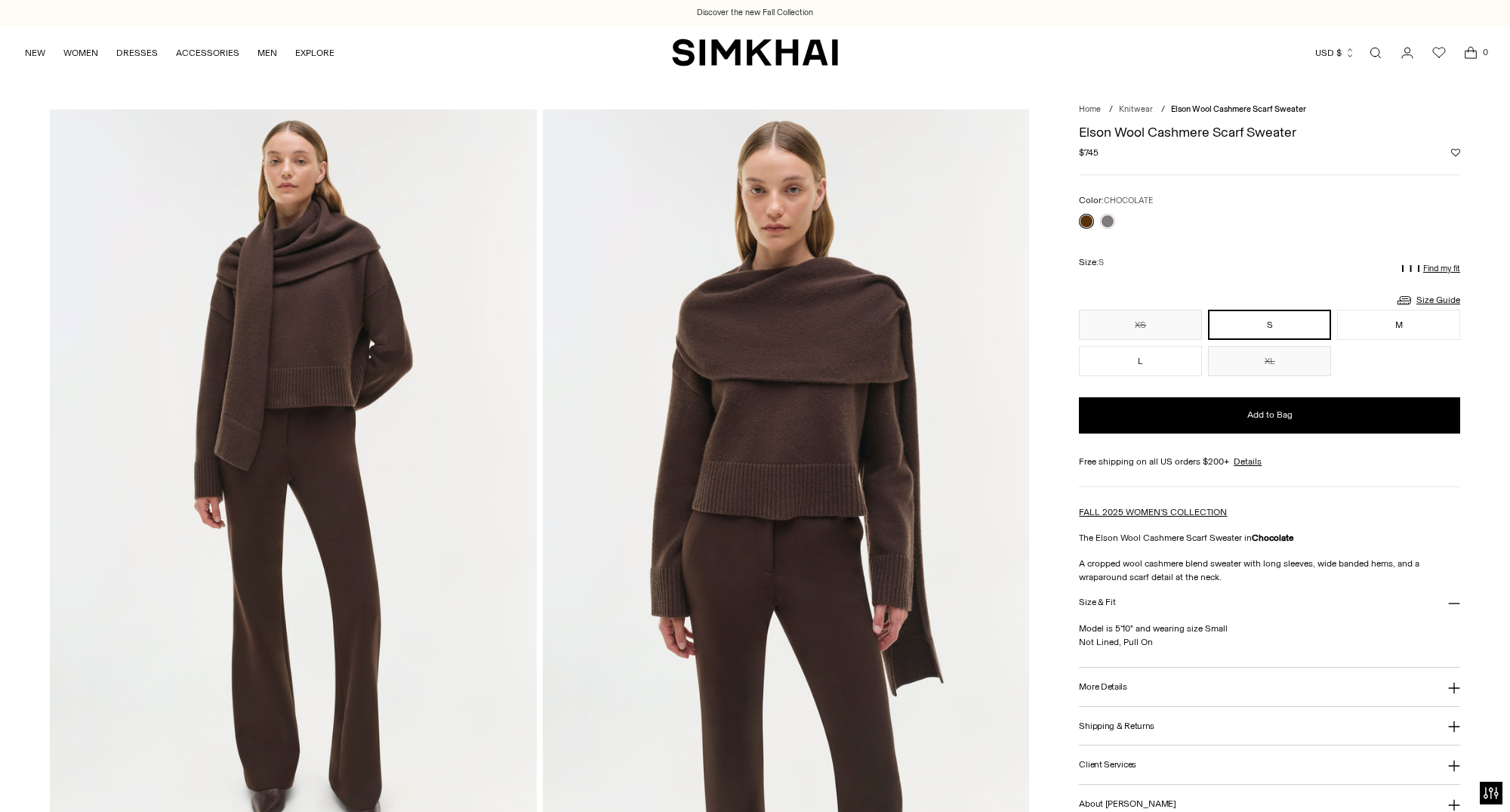
click at [1379, 51] on link "Open search modal" at bounding box center [1375, 52] width 30 height 30
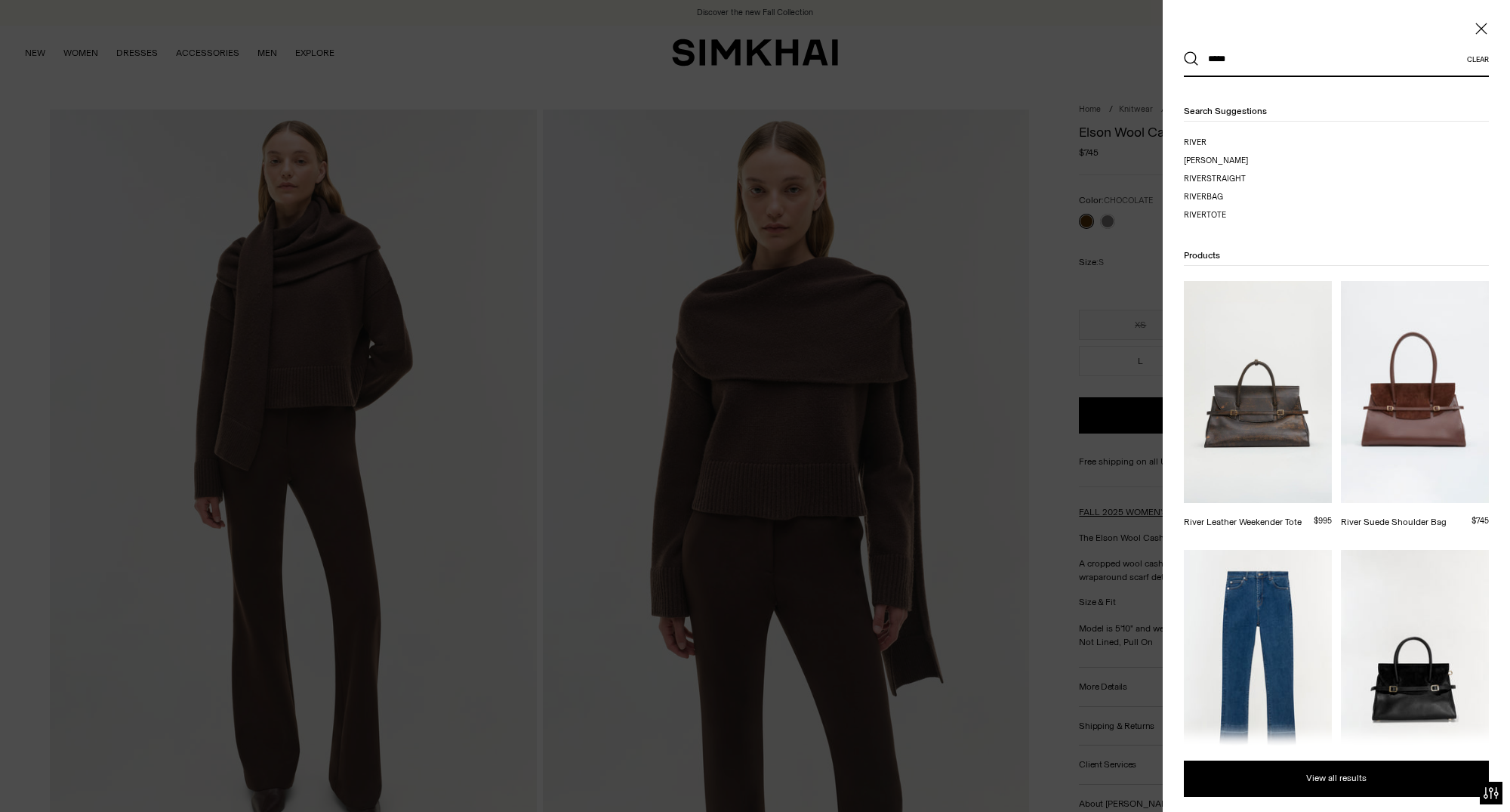
type input "*****"
click at [1061, 90] on div at bounding box center [755, 406] width 1510 height 812
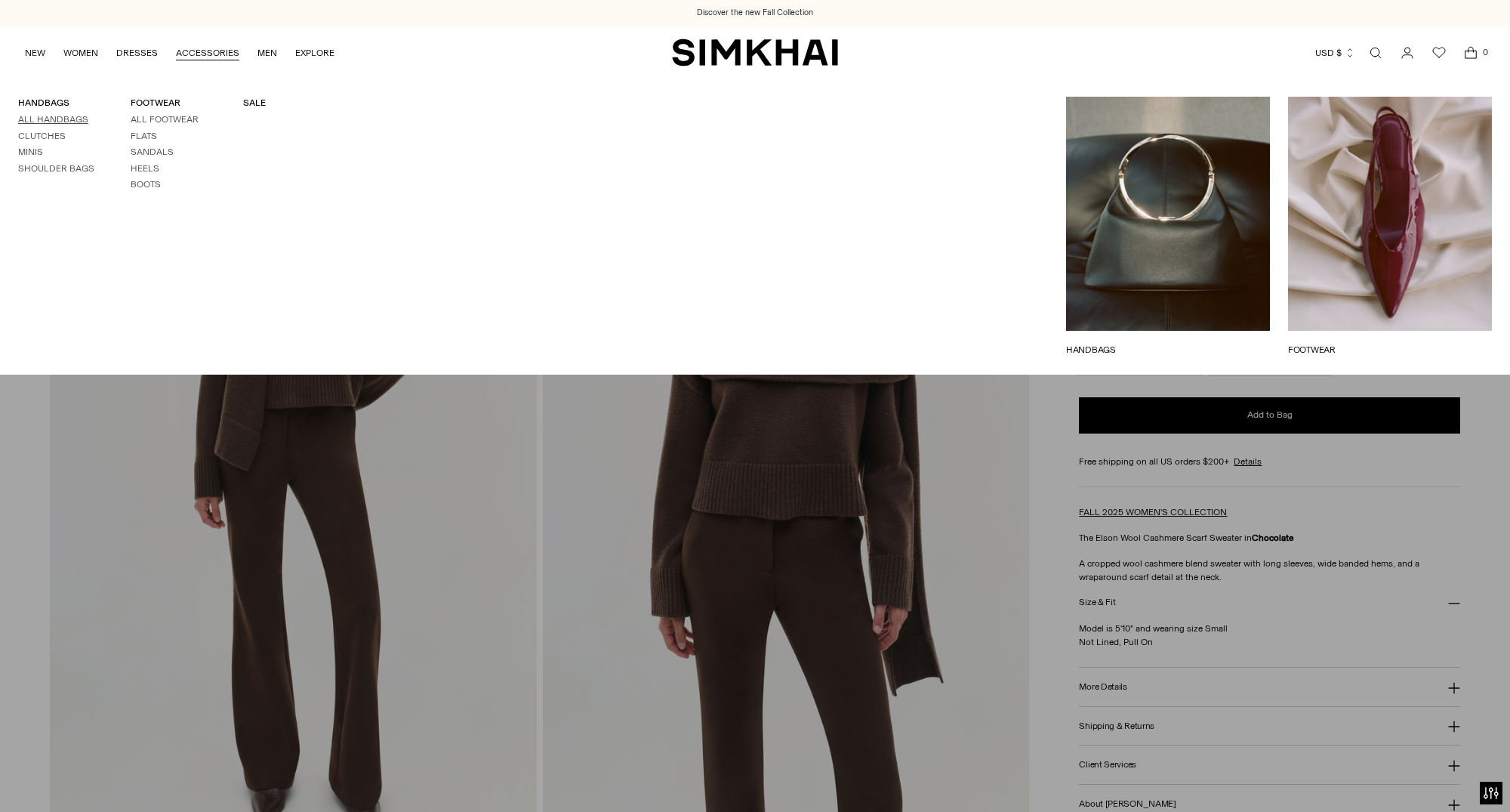
click at [49, 121] on link "All Handbags" at bounding box center [53, 119] width 70 height 10
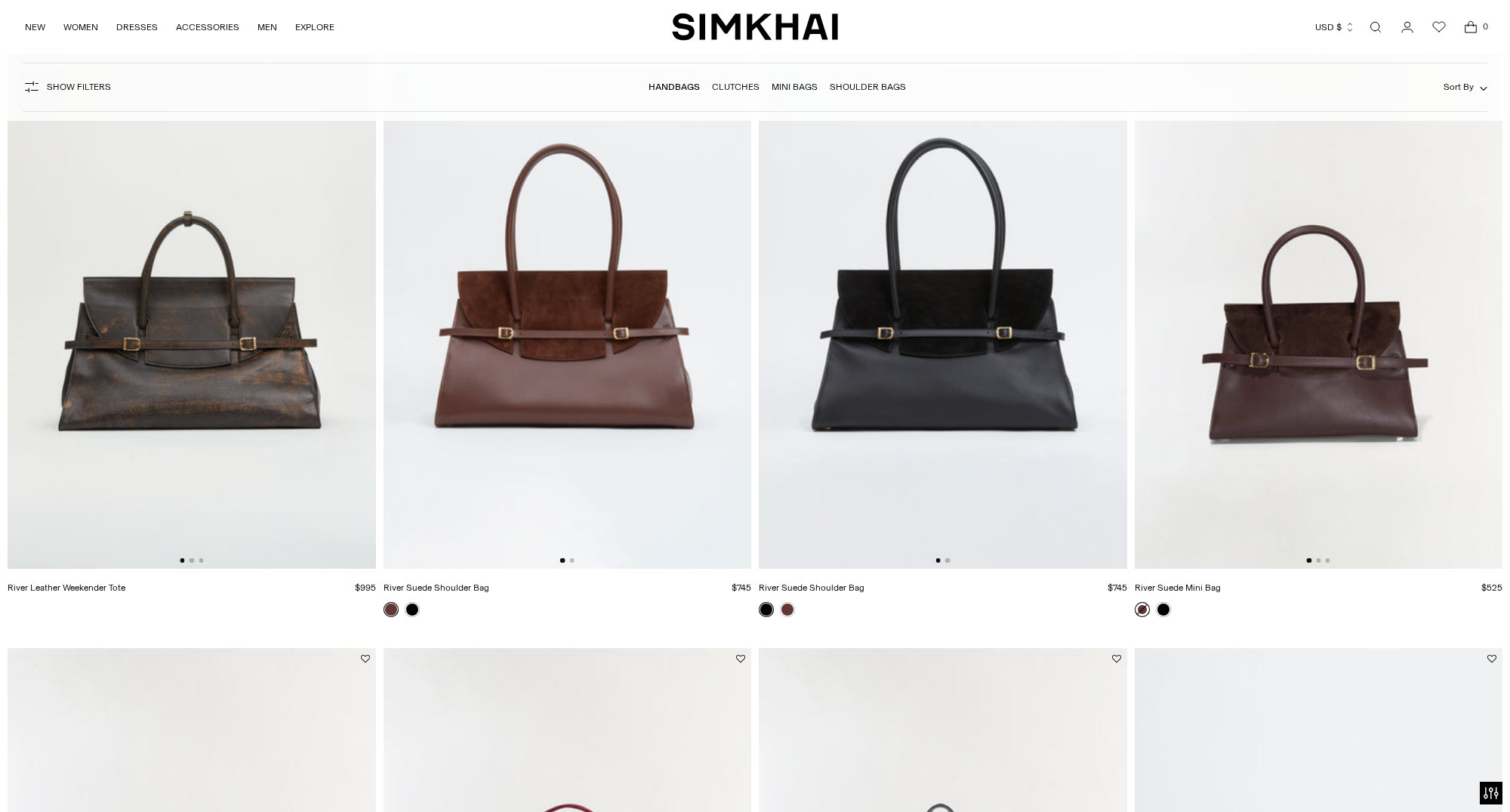
scroll to position [222, 0]
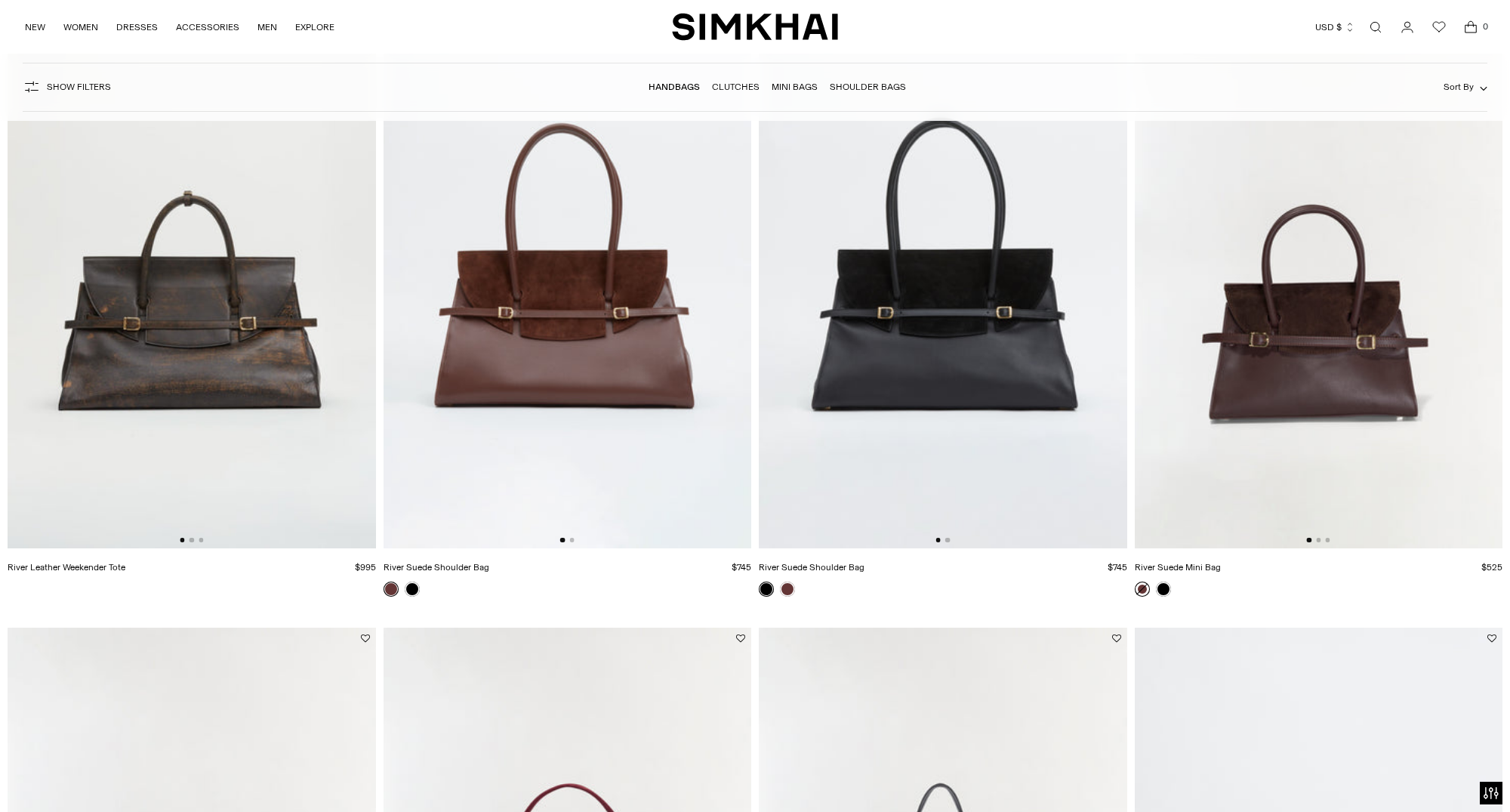
click at [860, 450] on img at bounding box center [944, 272] width 369 height 552
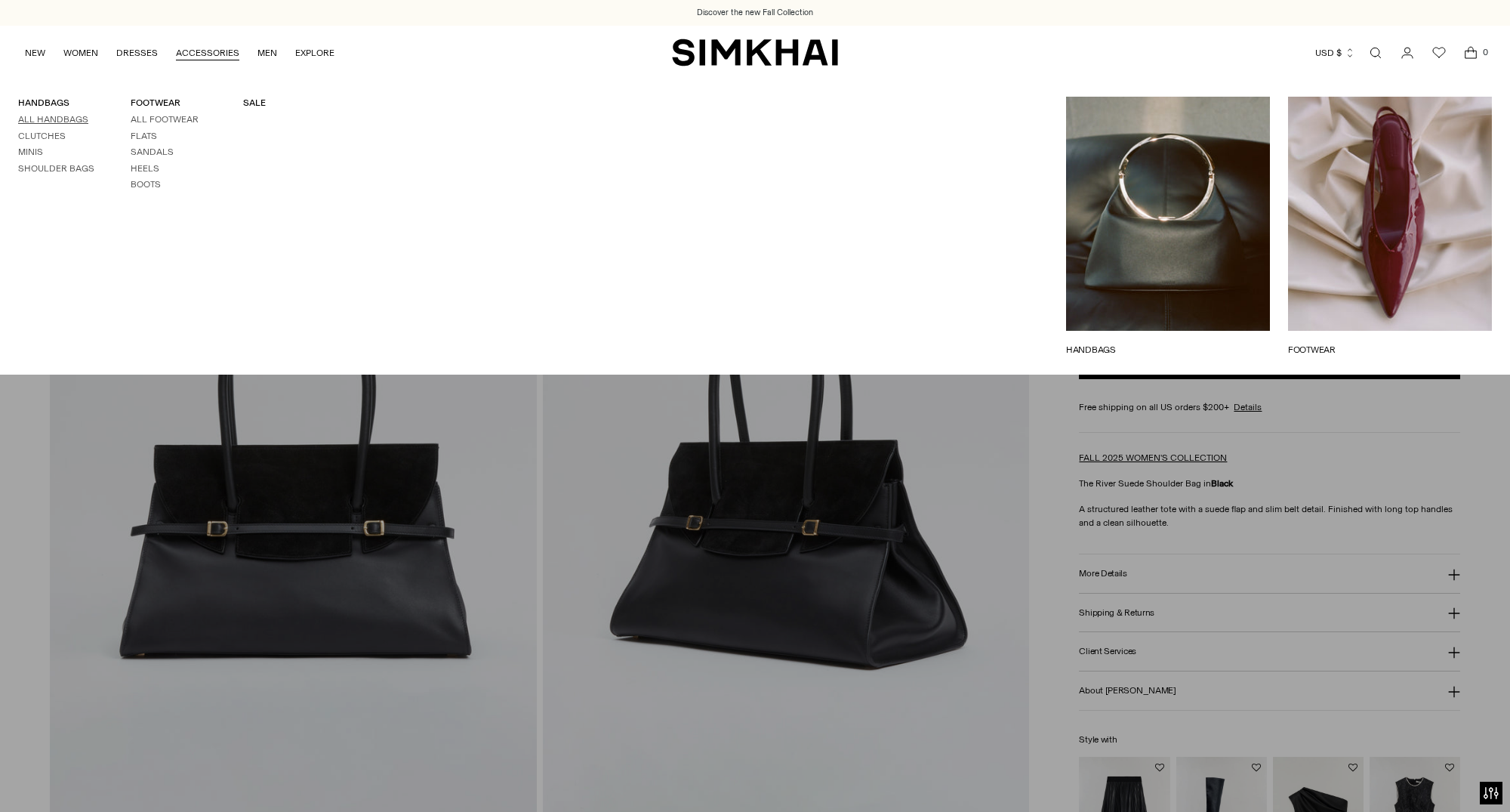
click at [61, 119] on link "All Handbags" at bounding box center [53, 119] width 70 height 10
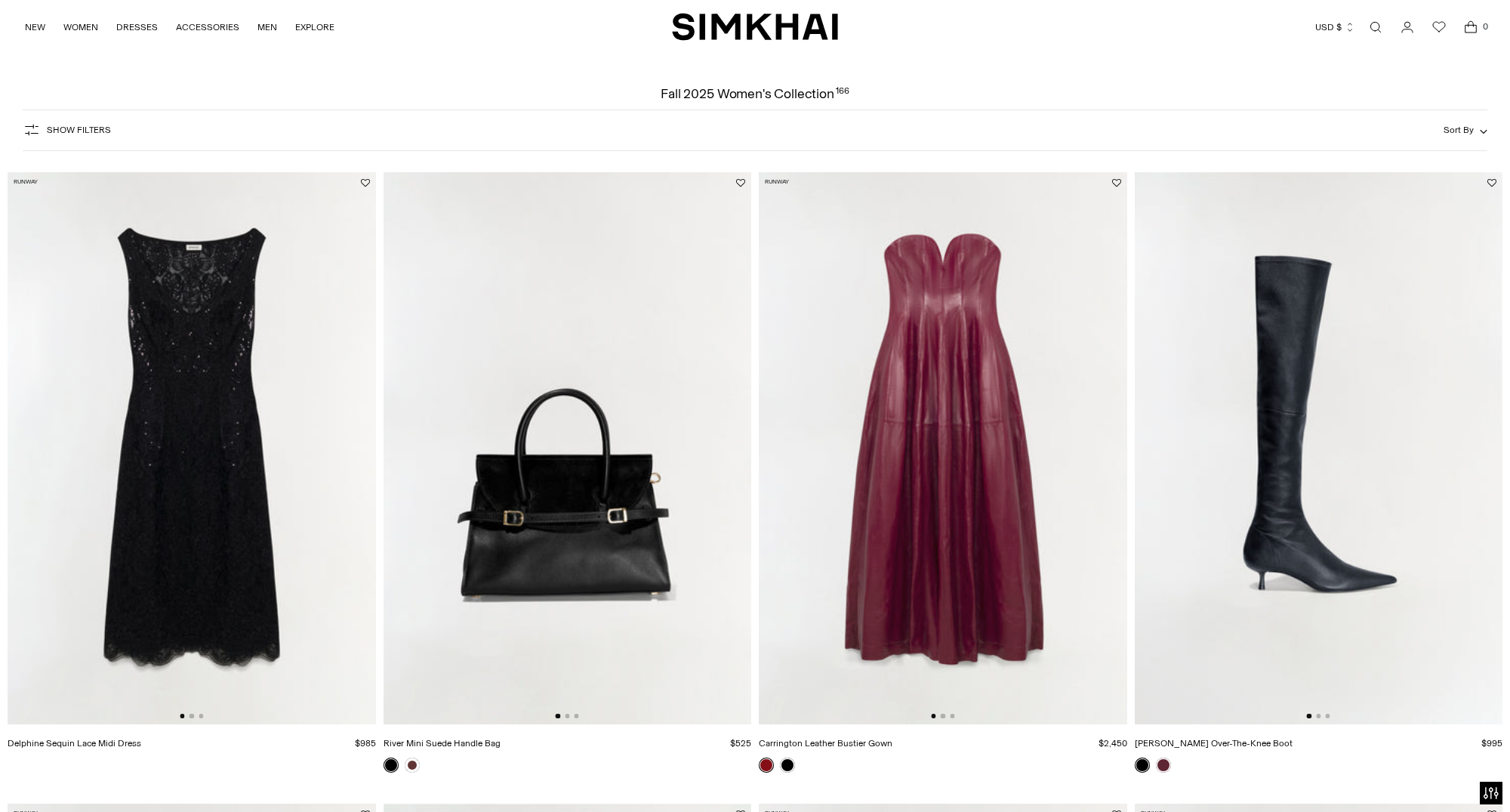
scroll to position [35, 0]
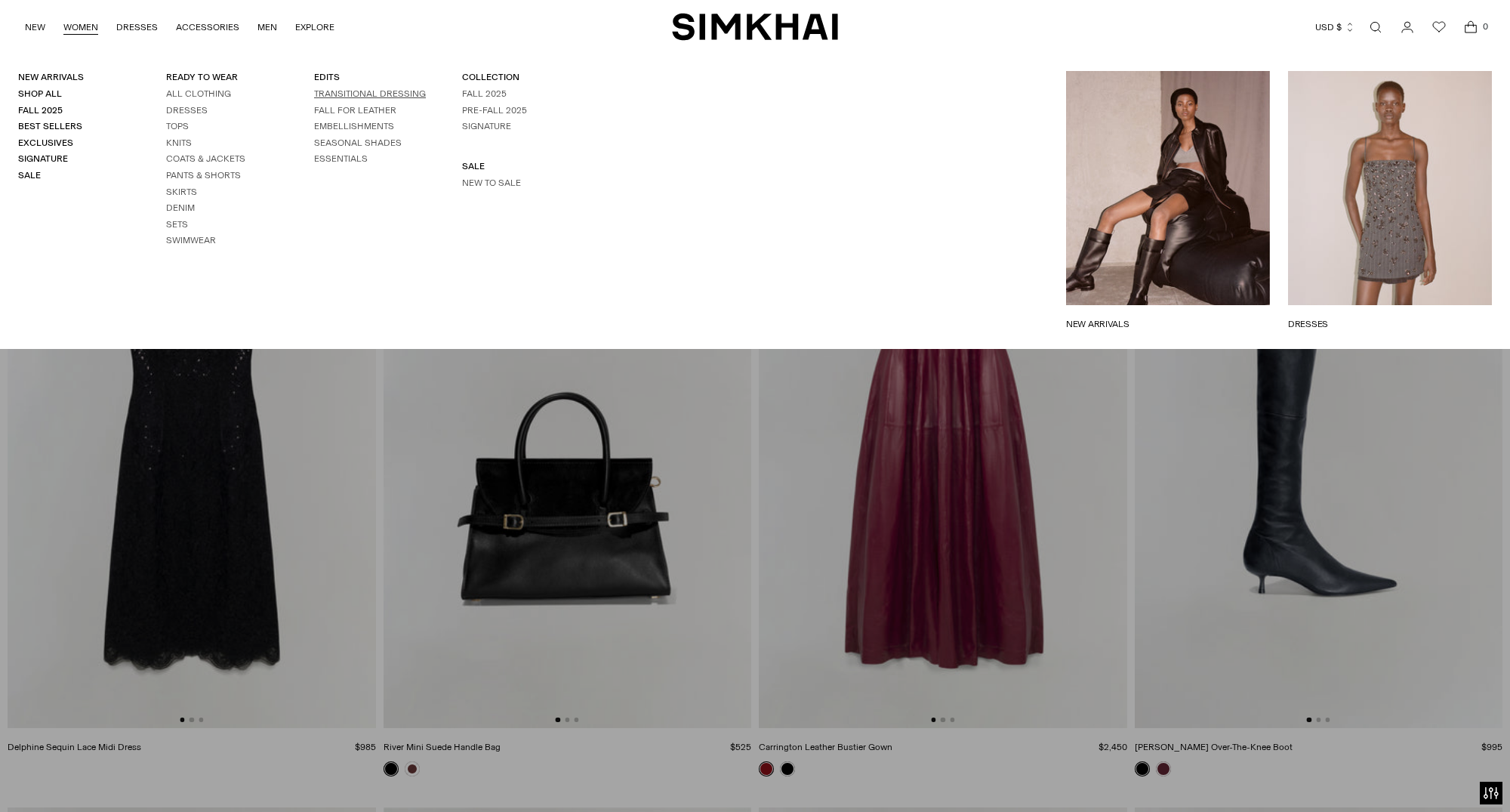
click at [348, 91] on link "TRANSITIONAL DRESSING" at bounding box center [369, 94] width 112 height 10
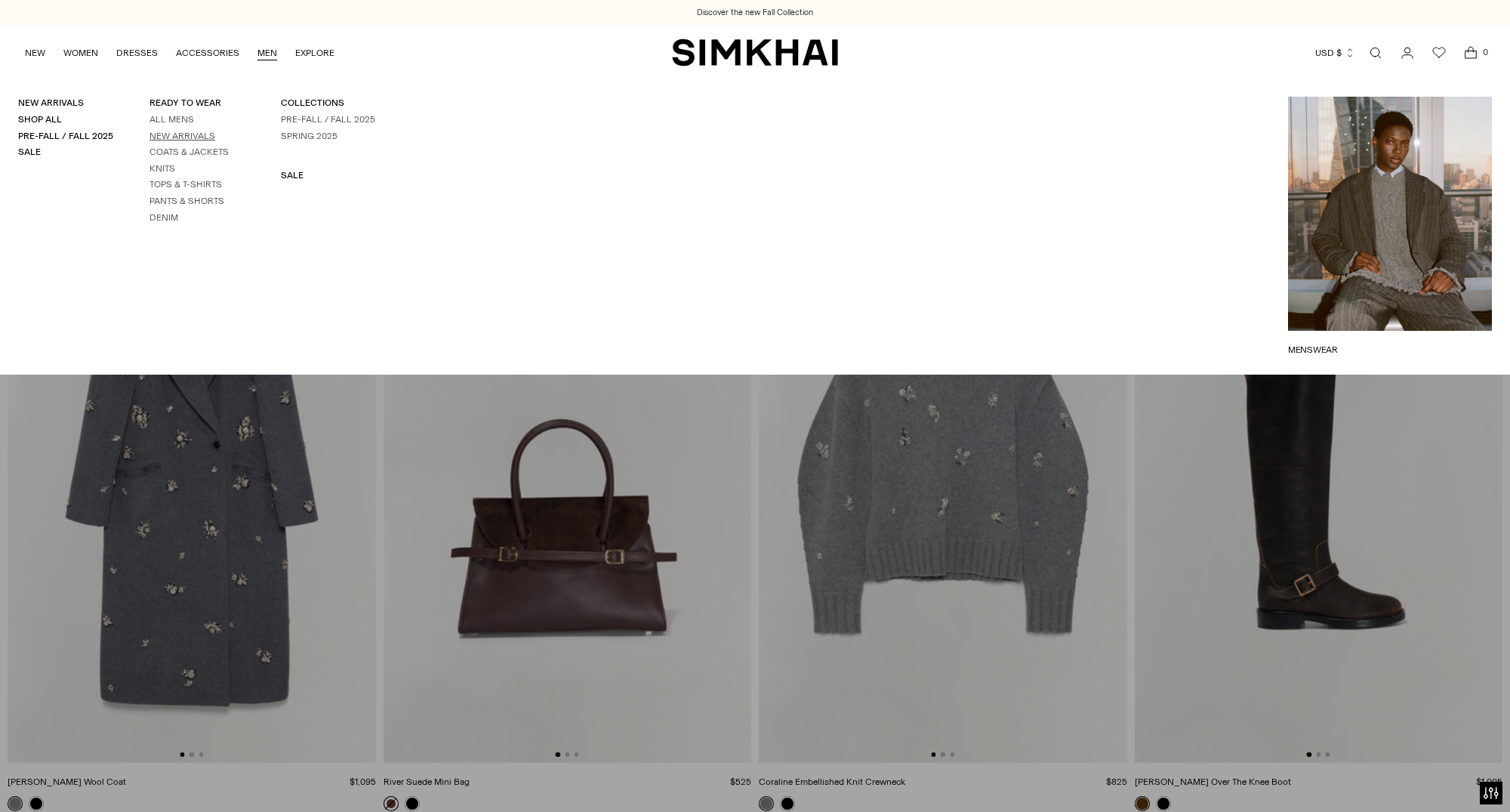
click at [167, 136] on link "New Arrivals" at bounding box center [182, 136] width 66 height 10
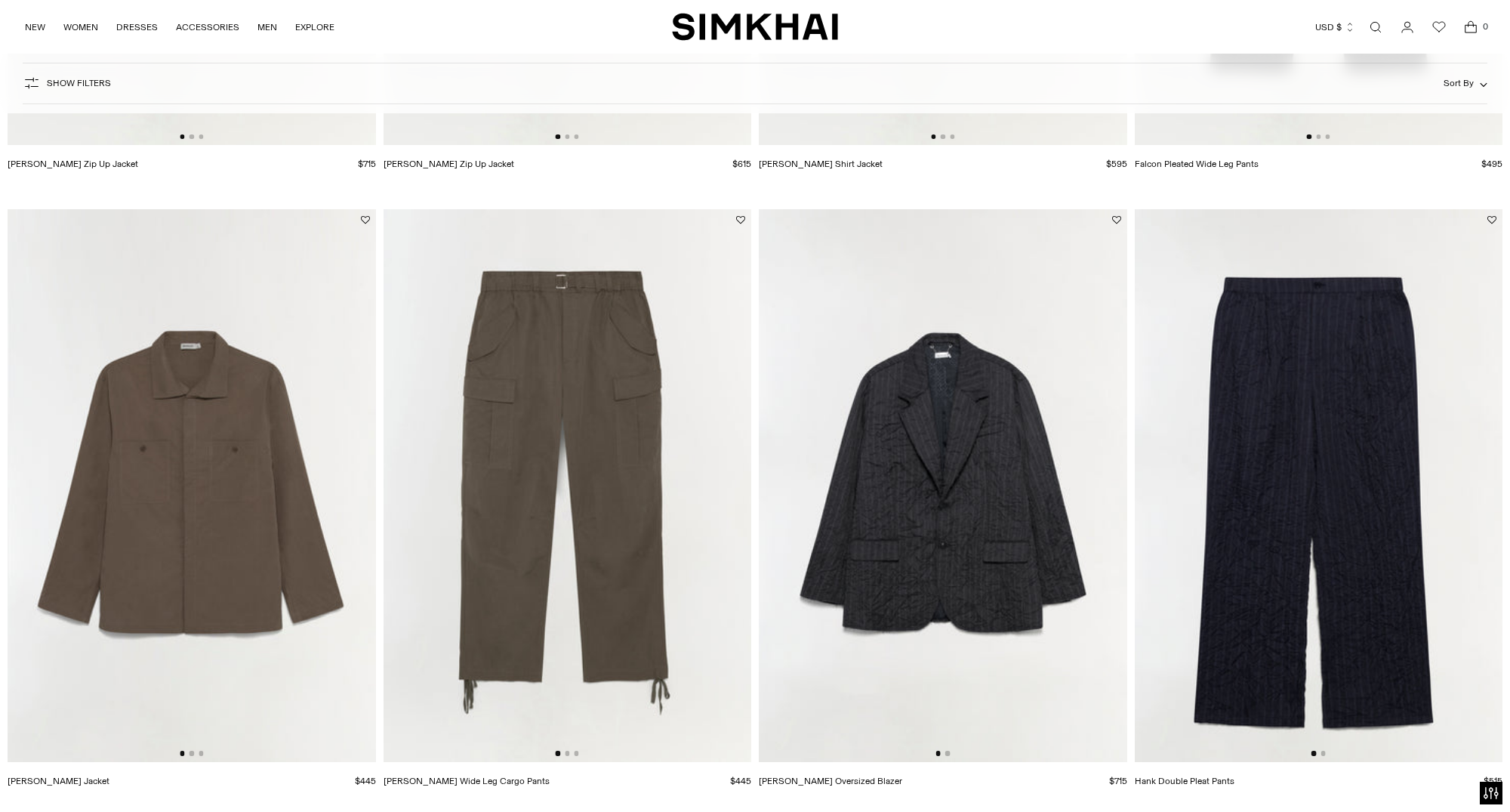
scroll to position [1430, 0]
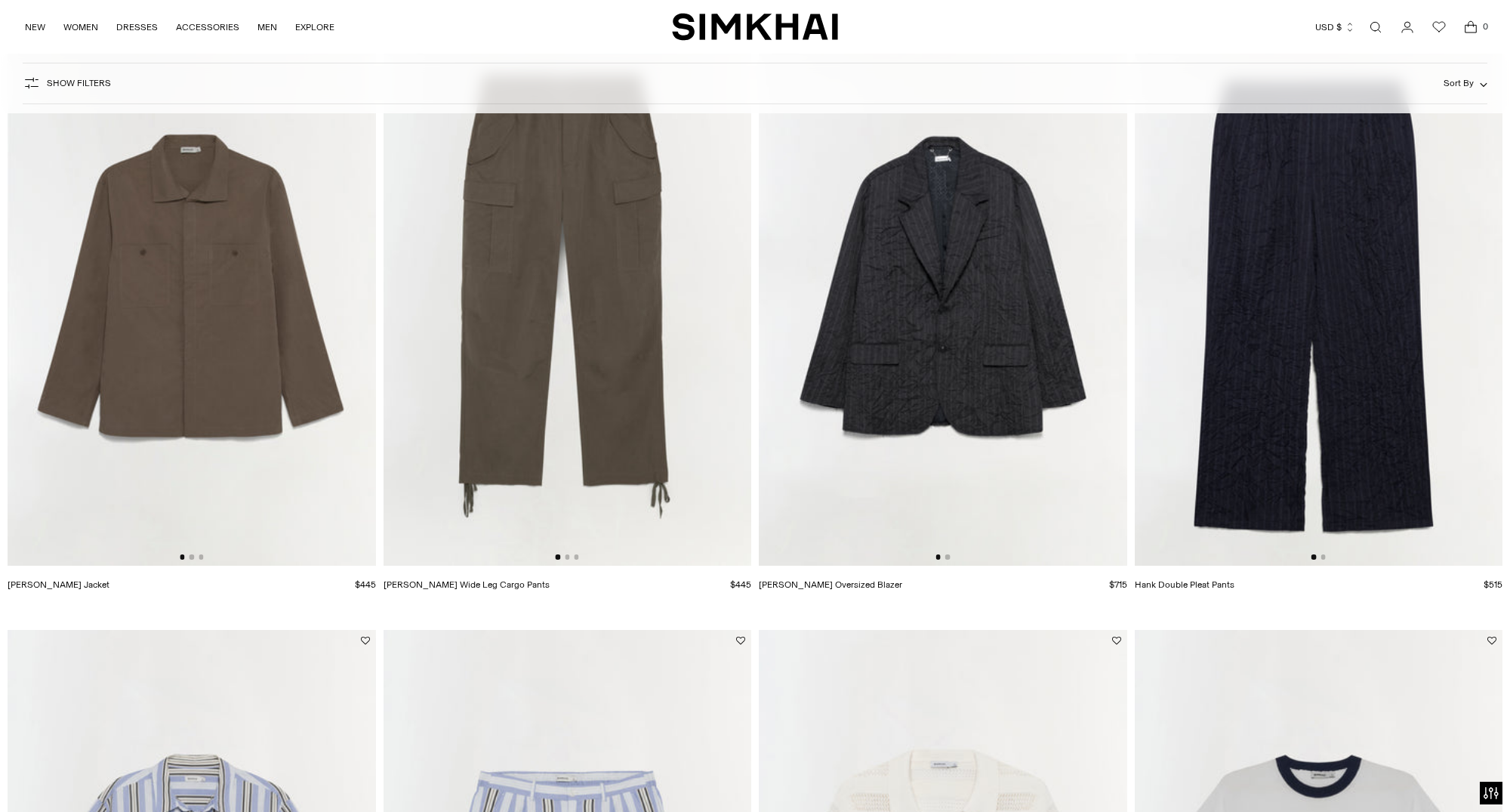
click at [879, 325] on img at bounding box center [944, 288] width 369 height 552
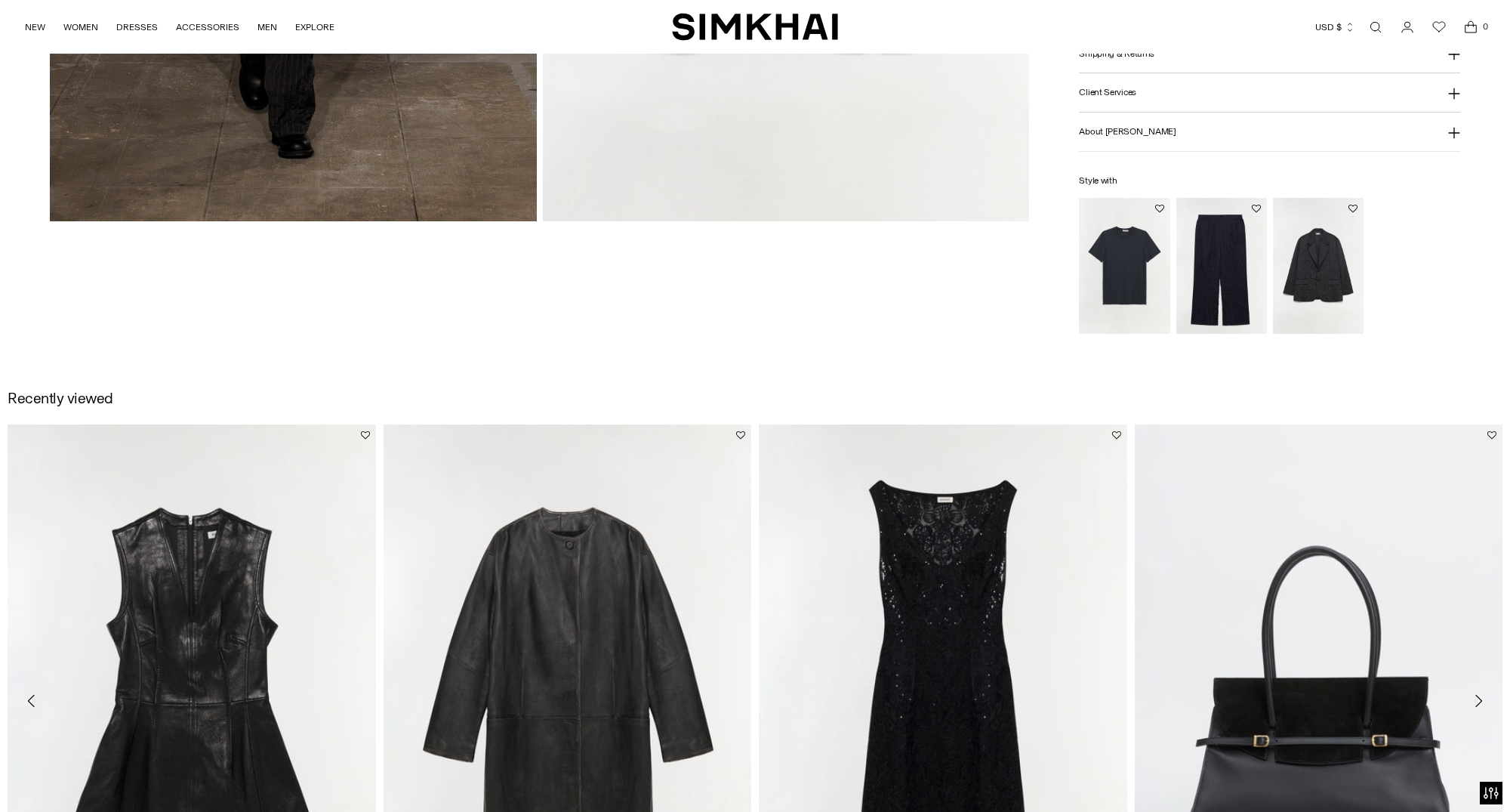
scroll to position [684, 0]
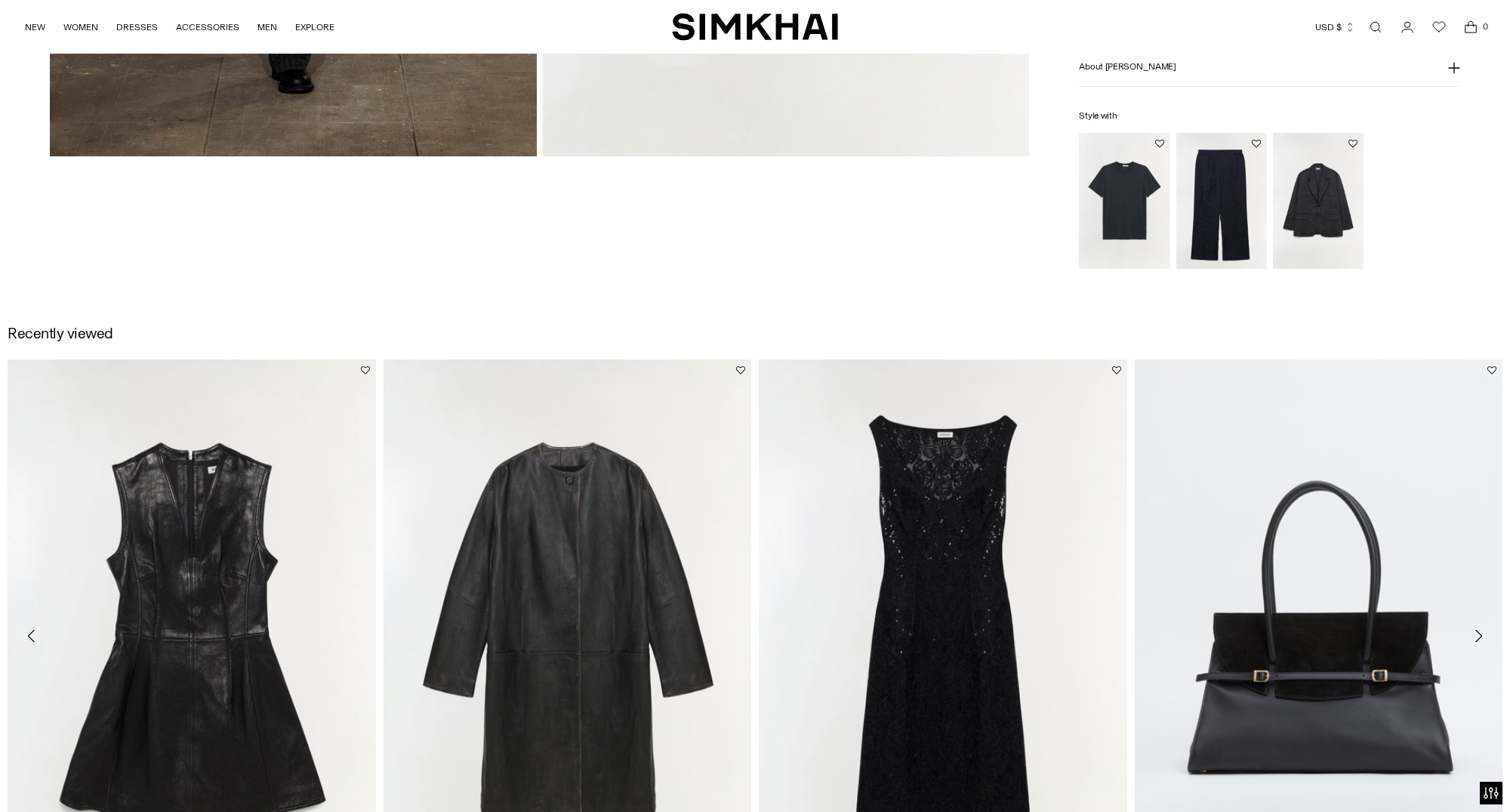
click at [0, 0] on img "Hank Double Pleat Pants" at bounding box center [0, 0] width 0 height 0
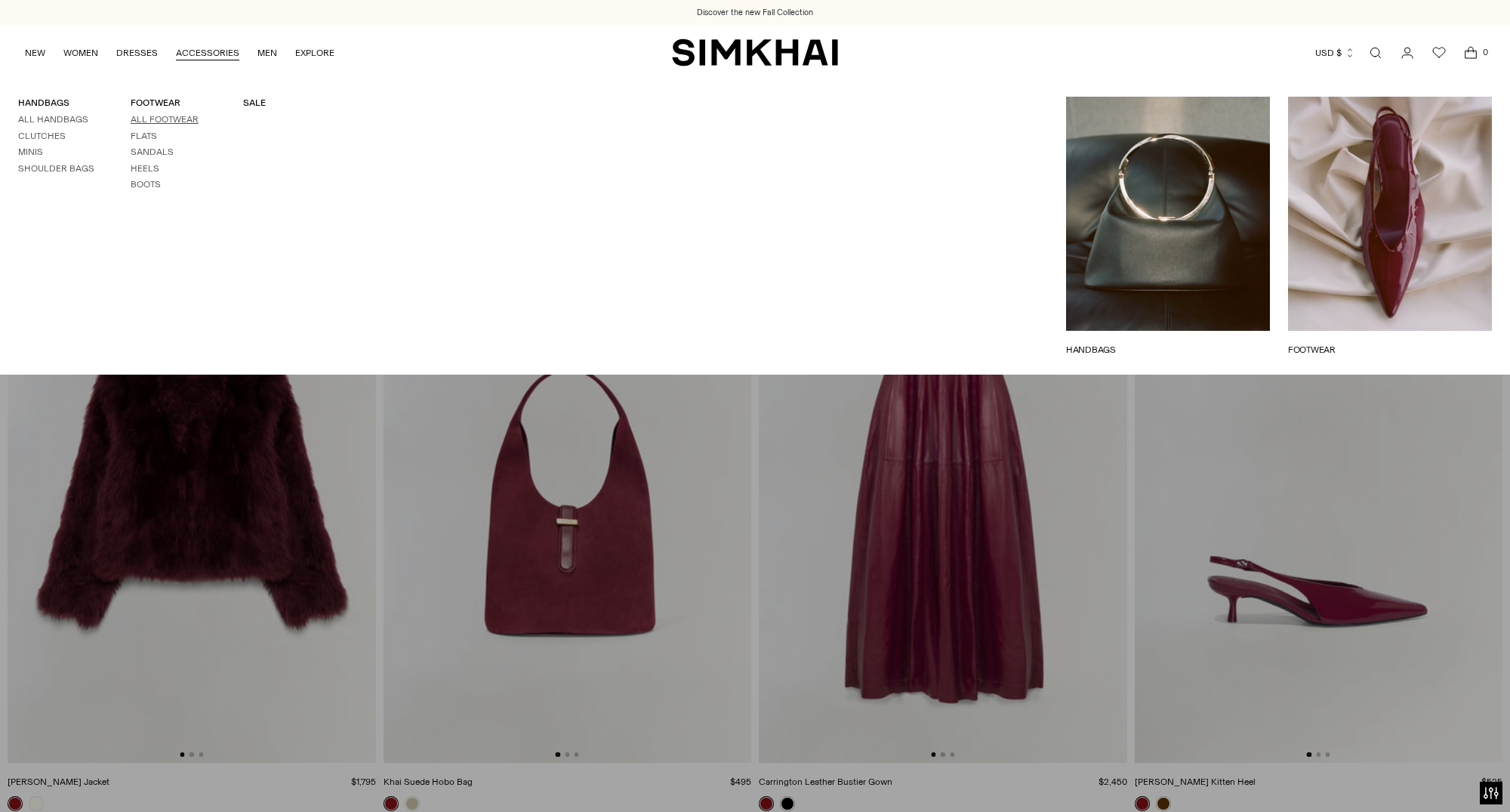
click at [168, 115] on link "All Footwear" at bounding box center [165, 119] width 68 height 10
